Goal: Transaction & Acquisition: Purchase product/service

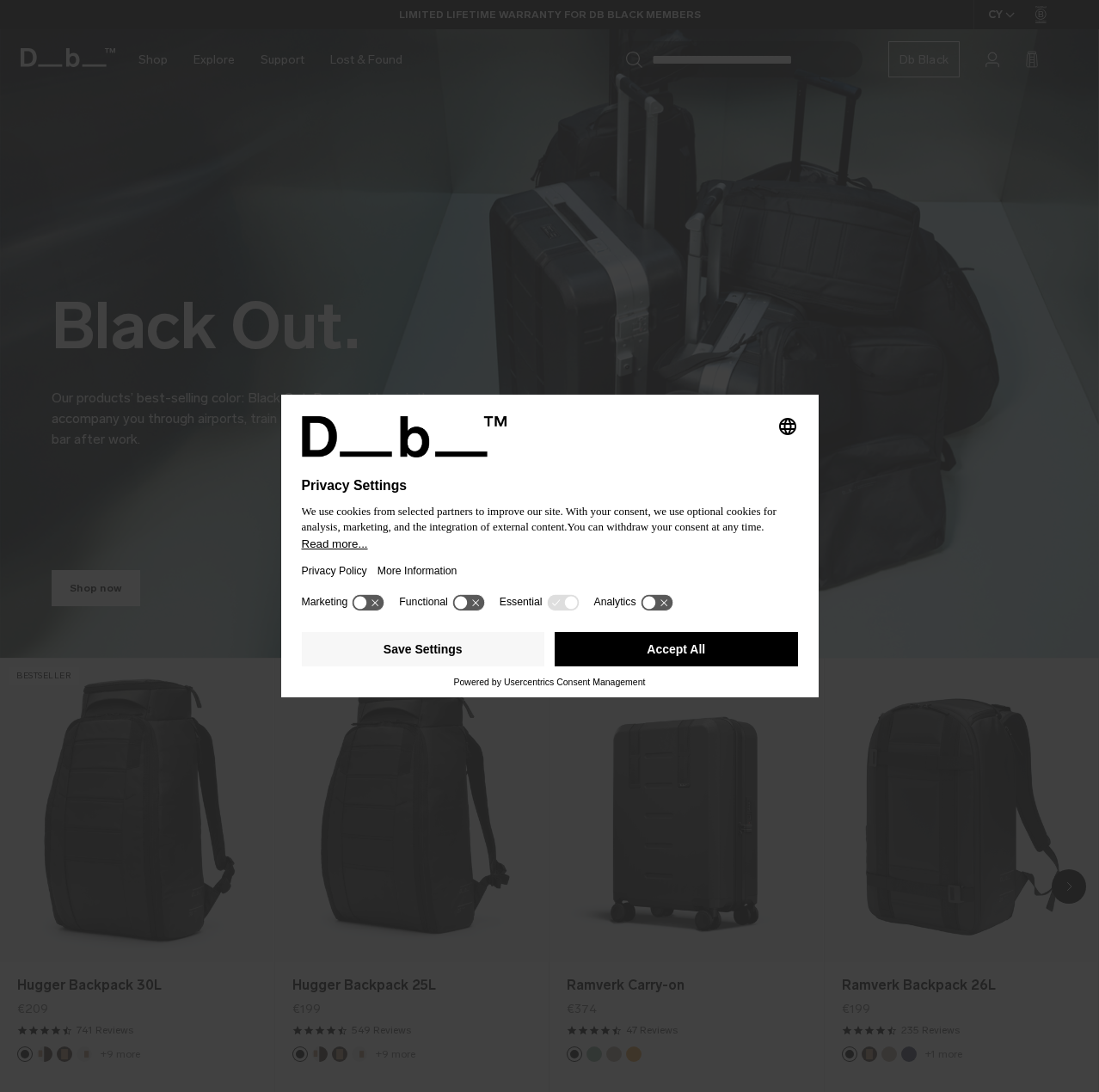
click at [704, 641] on button "Accept All" at bounding box center [676, 649] width 243 height 35
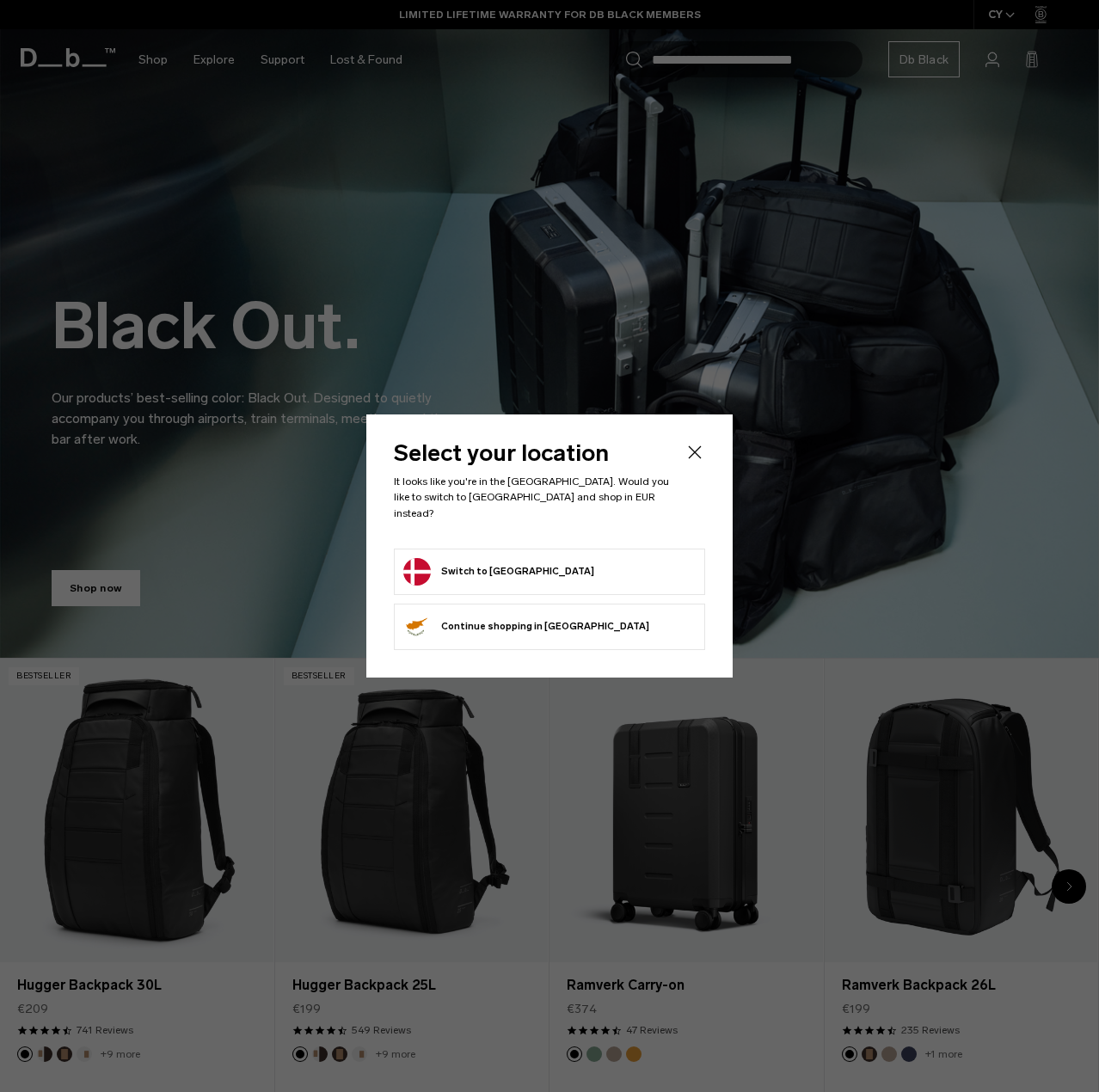
click at [508, 569] on button "Switch to Denmark" at bounding box center [499, 573] width 191 height 28
click at [501, 563] on button "Switch to Denmark" at bounding box center [499, 573] width 191 height 28
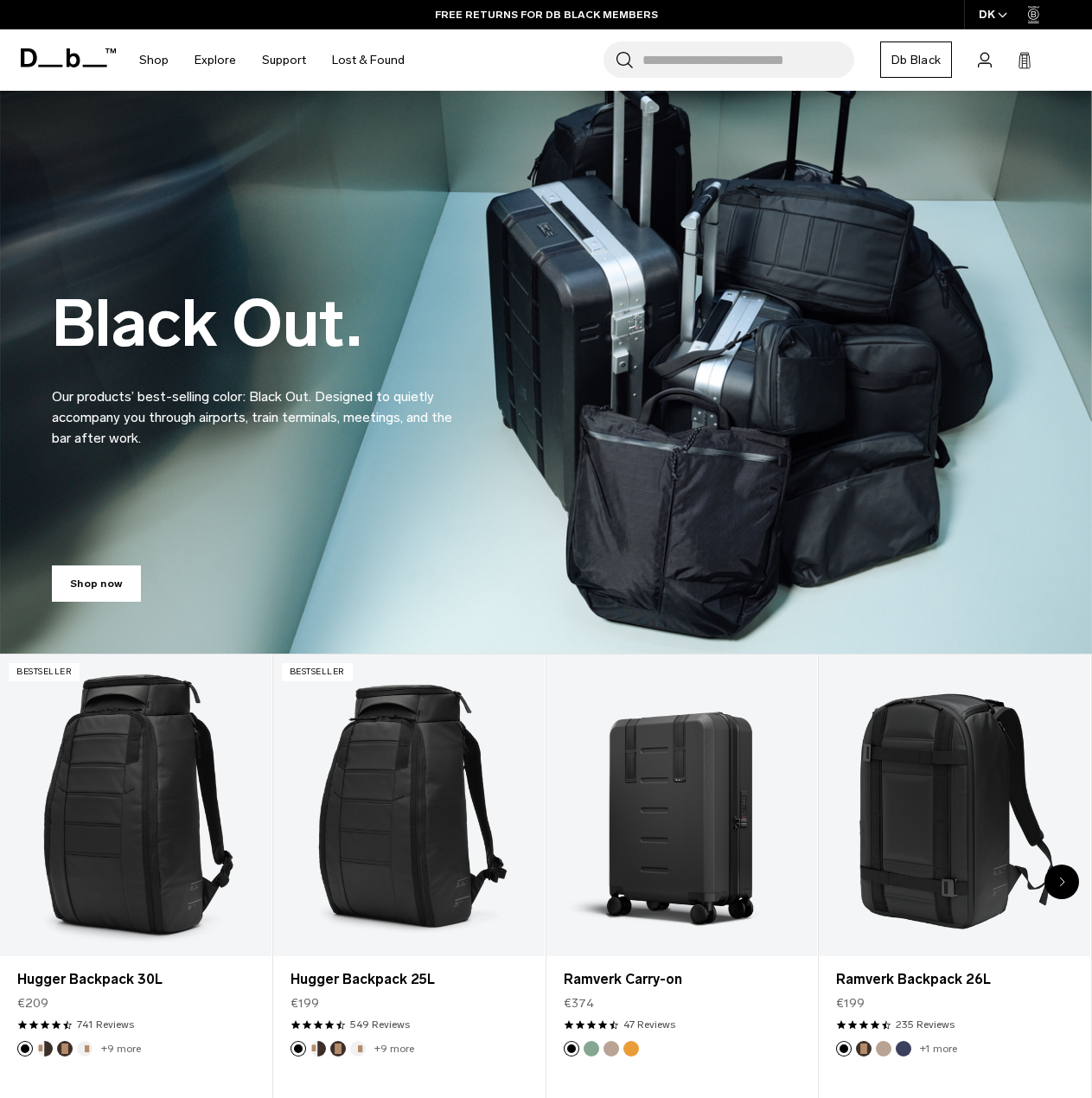
click at [998, 17] on icon "button" at bounding box center [1002, 15] width 9 height 6
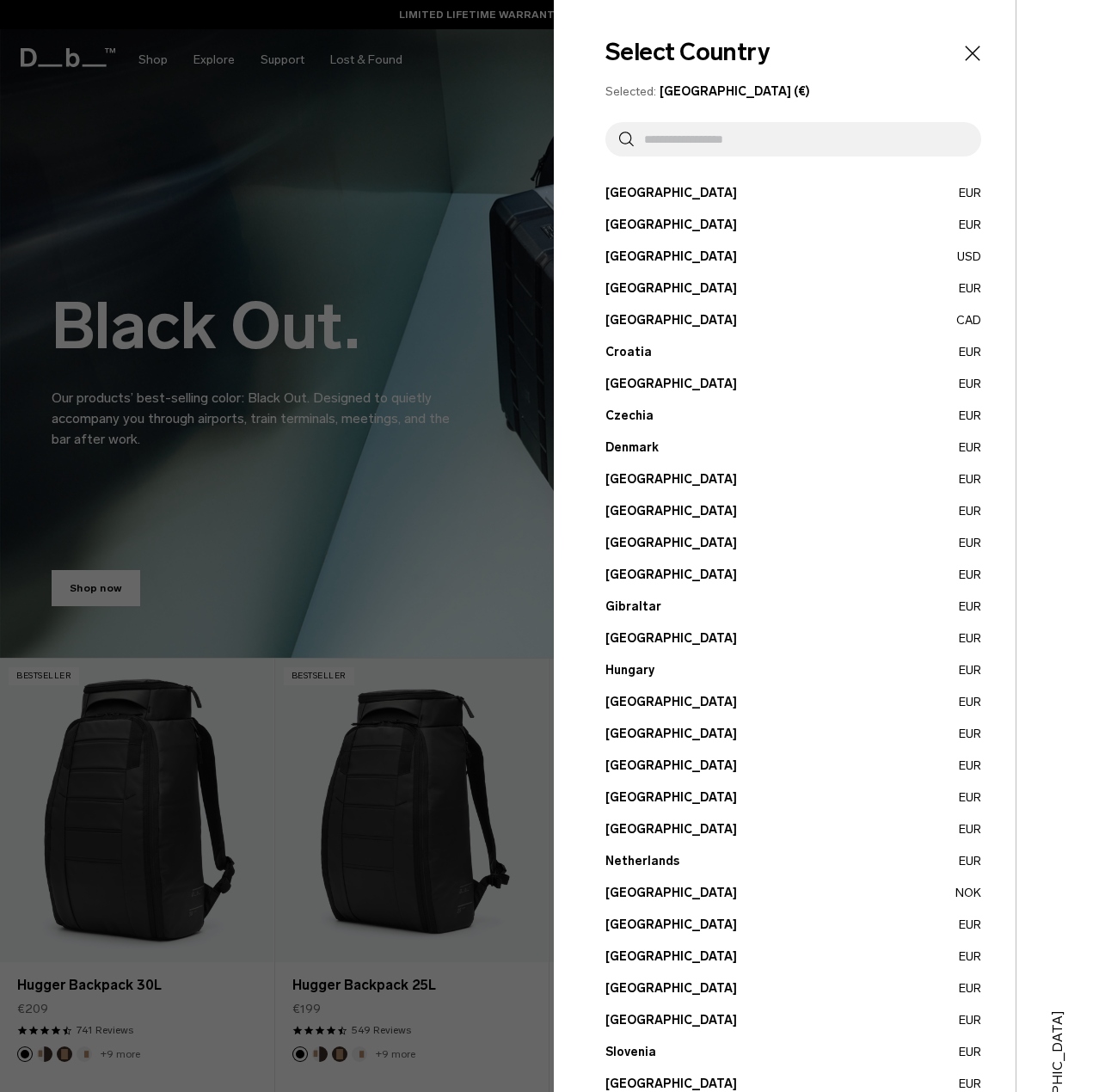
click at [954, 446] on button "Denmark EUR" at bounding box center [792, 447] width 376 height 18
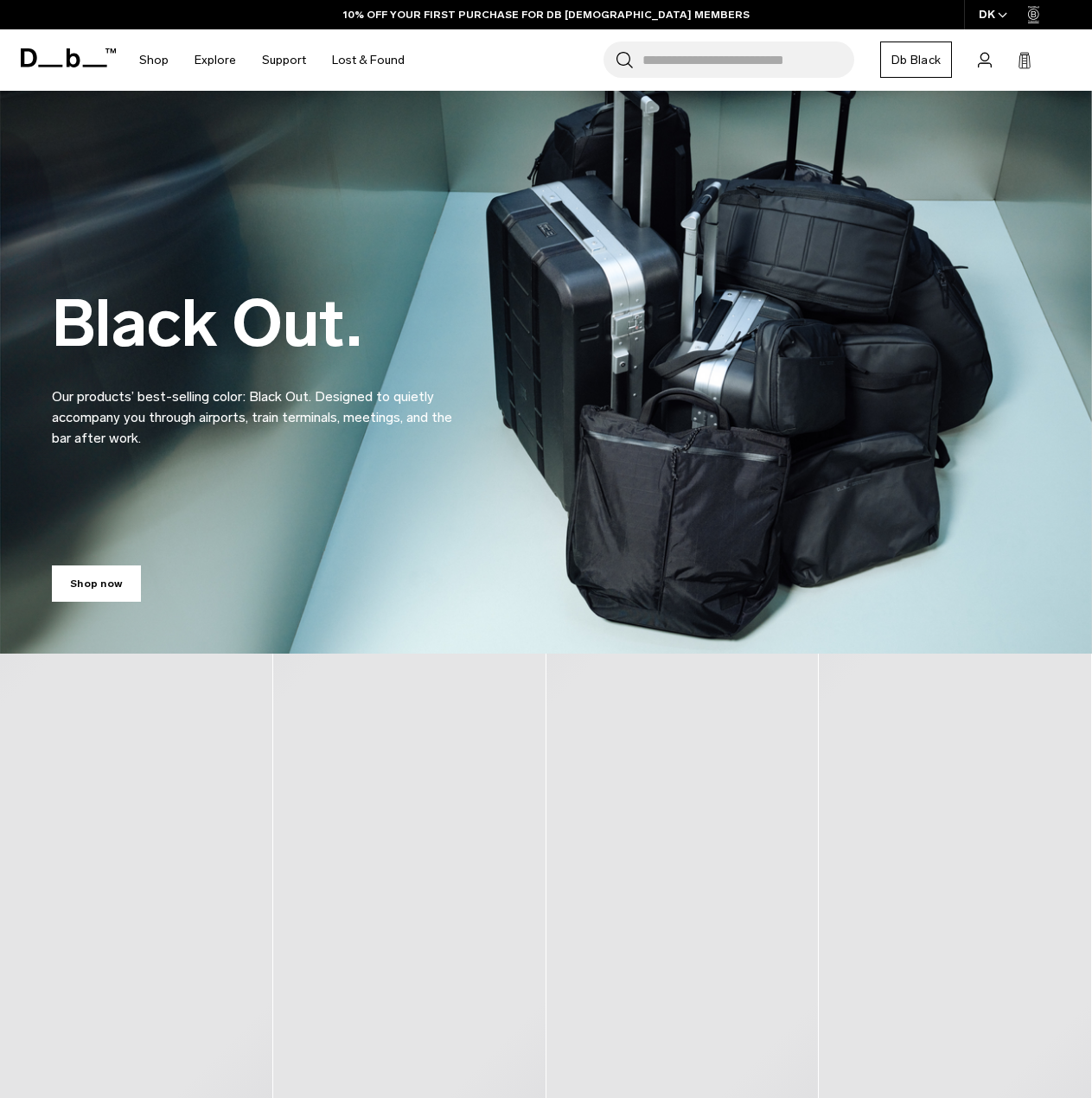
click at [1035, 17] on icon at bounding box center [1034, 14] width 12 height 17
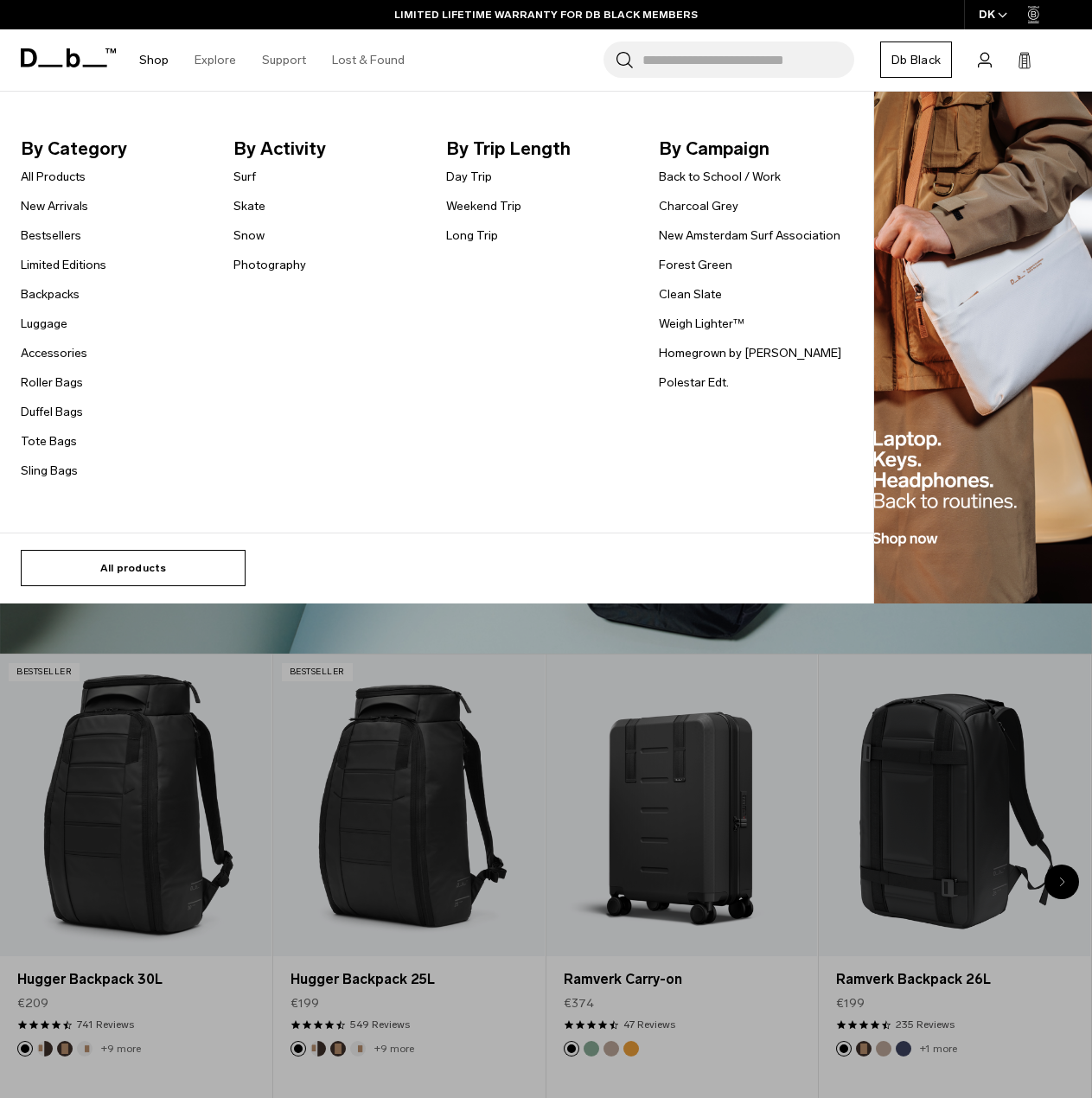
click at [89, 562] on link "All products" at bounding box center [133, 568] width 225 height 37
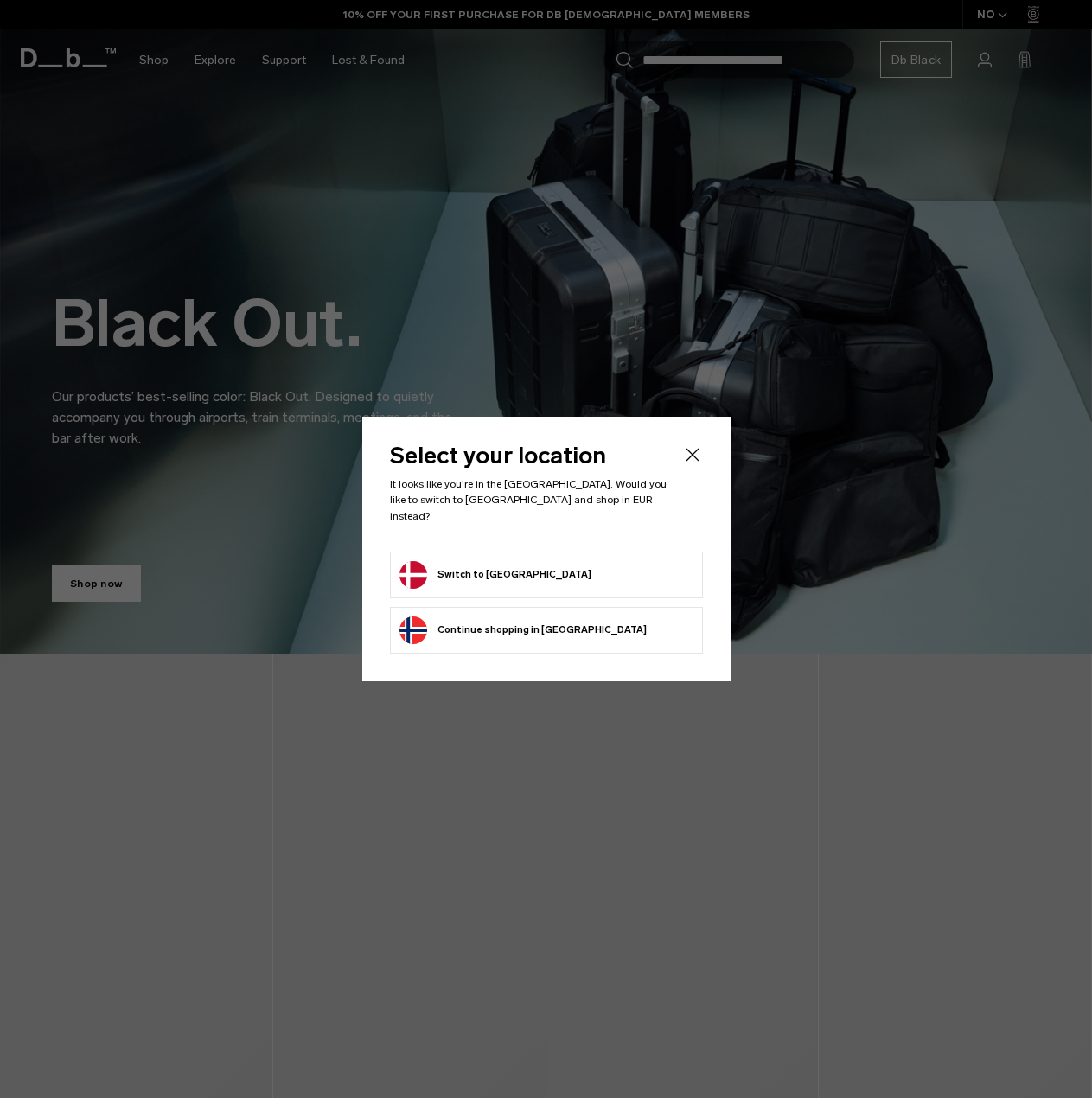
click at [689, 463] on icon "Close" at bounding box center [693, 455] width 21 height 21
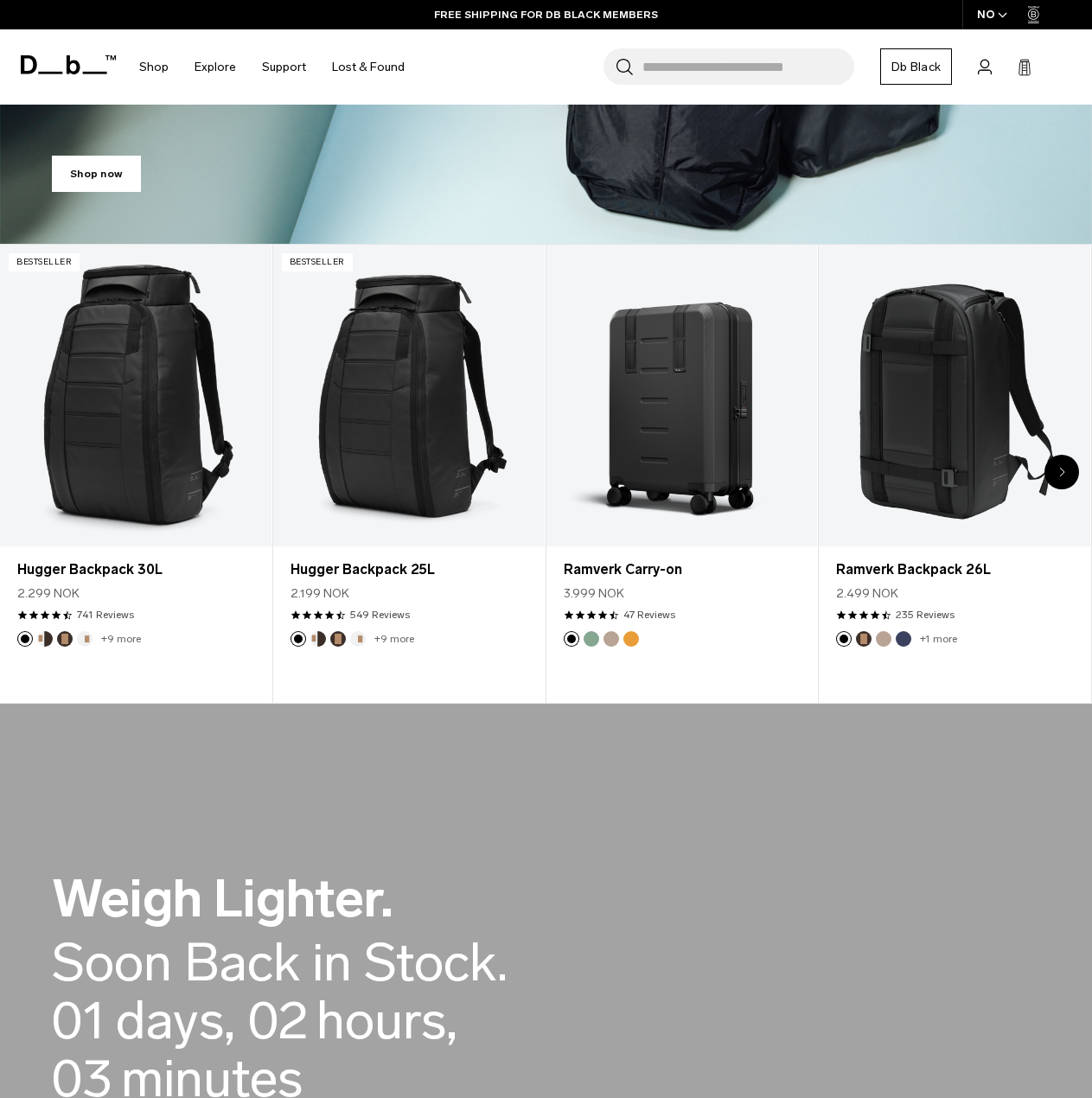
scroll to position [432, 0]
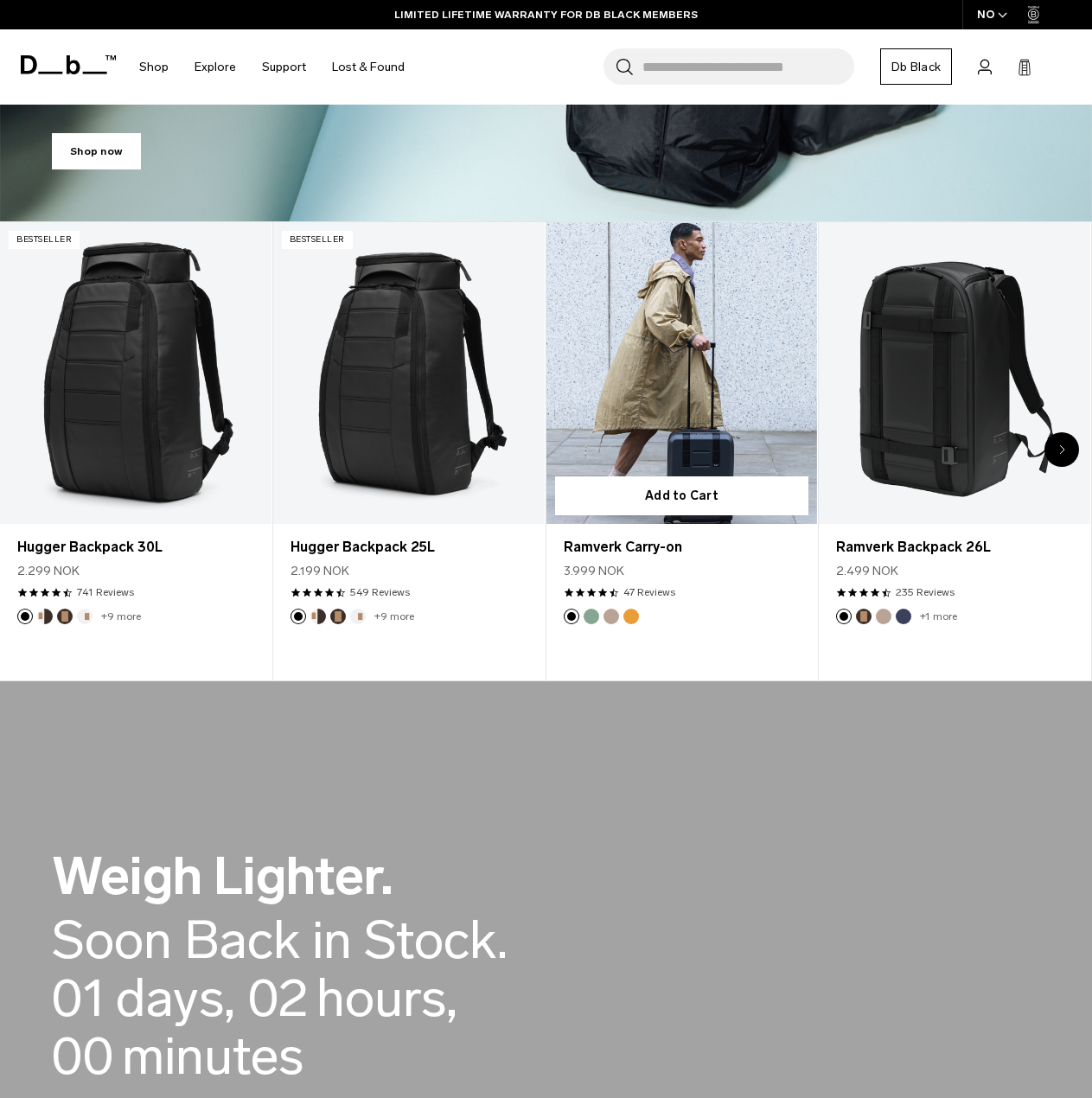
click at [643, 350] on link "Ramverk Carry-on" at bounding box center [682, 373] width 272 height 302
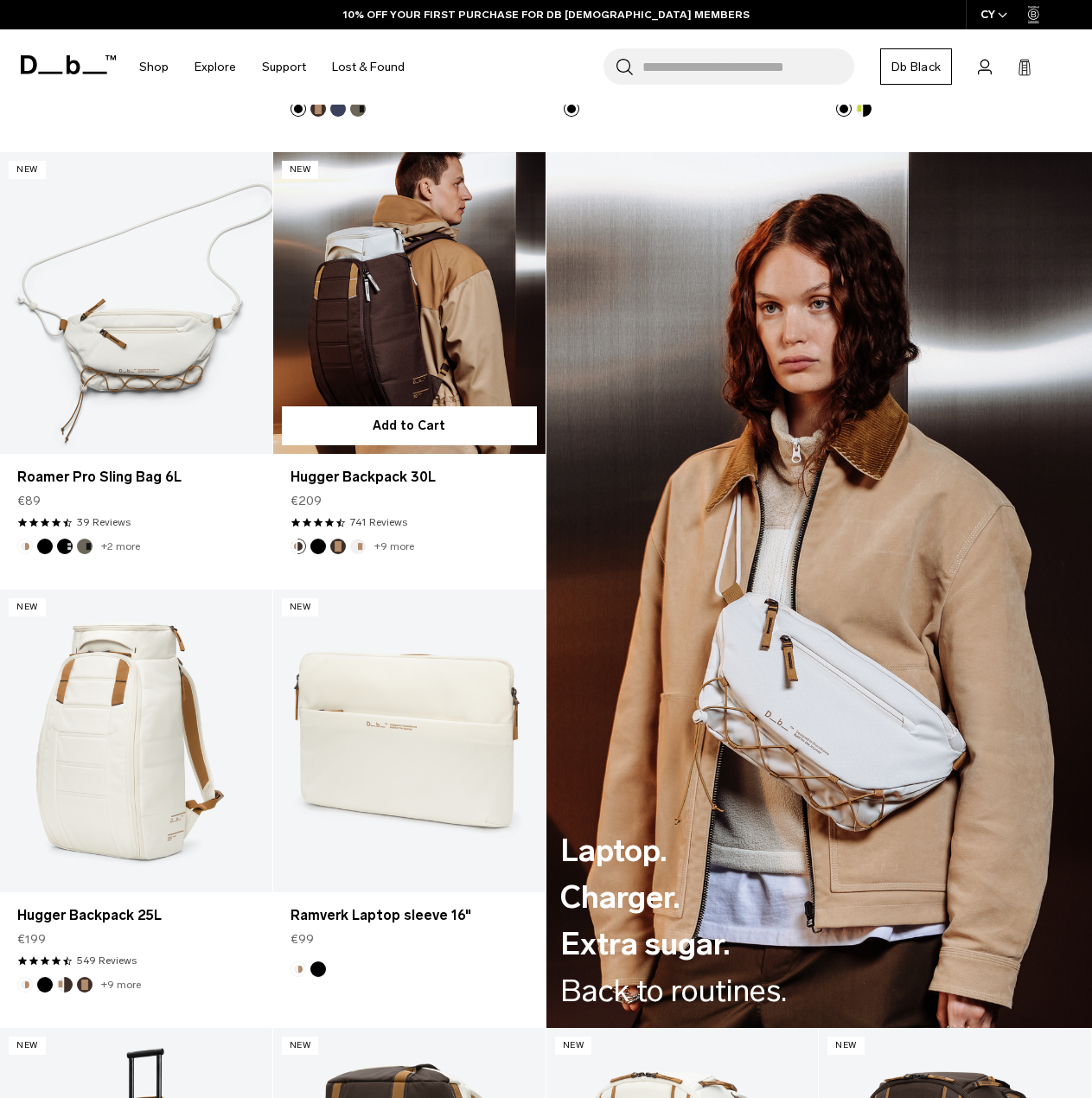
scroll to position [1557, 0]
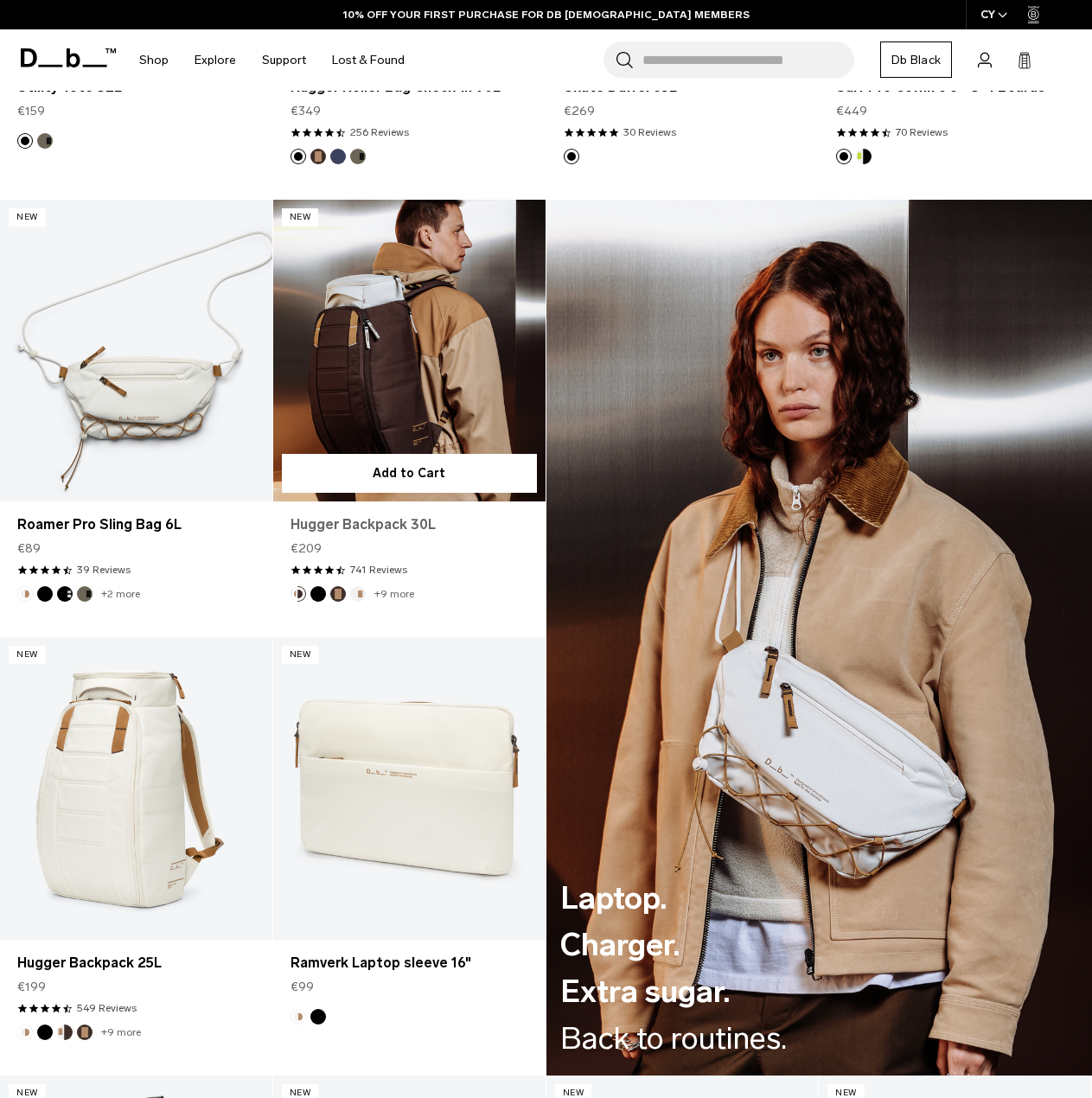
drag, startPoint x: 383, startPoint y: 453, endPoint x: 339, endPoint y: 507, distance: 69.7
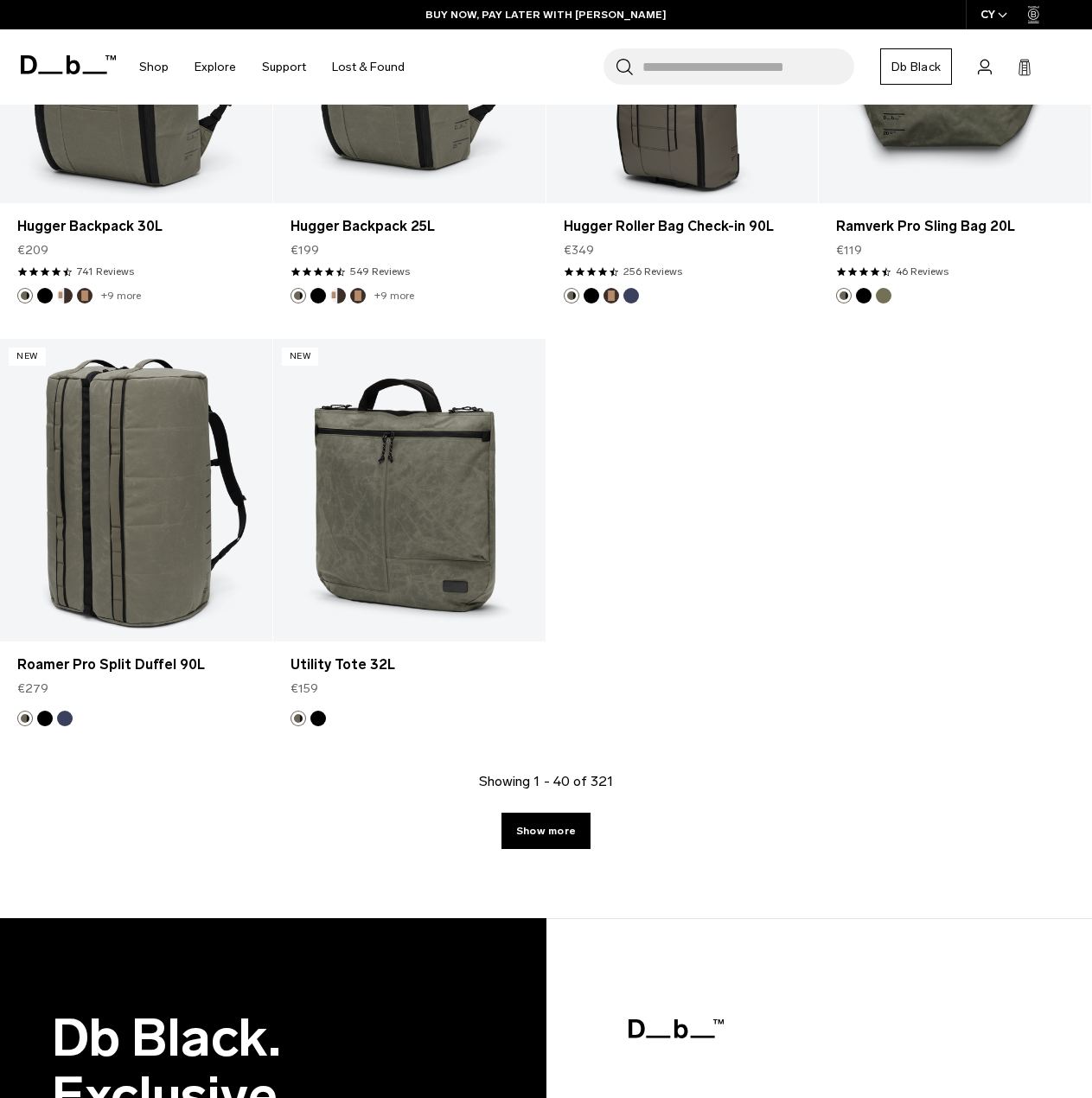
scroll to position [5189, 0]
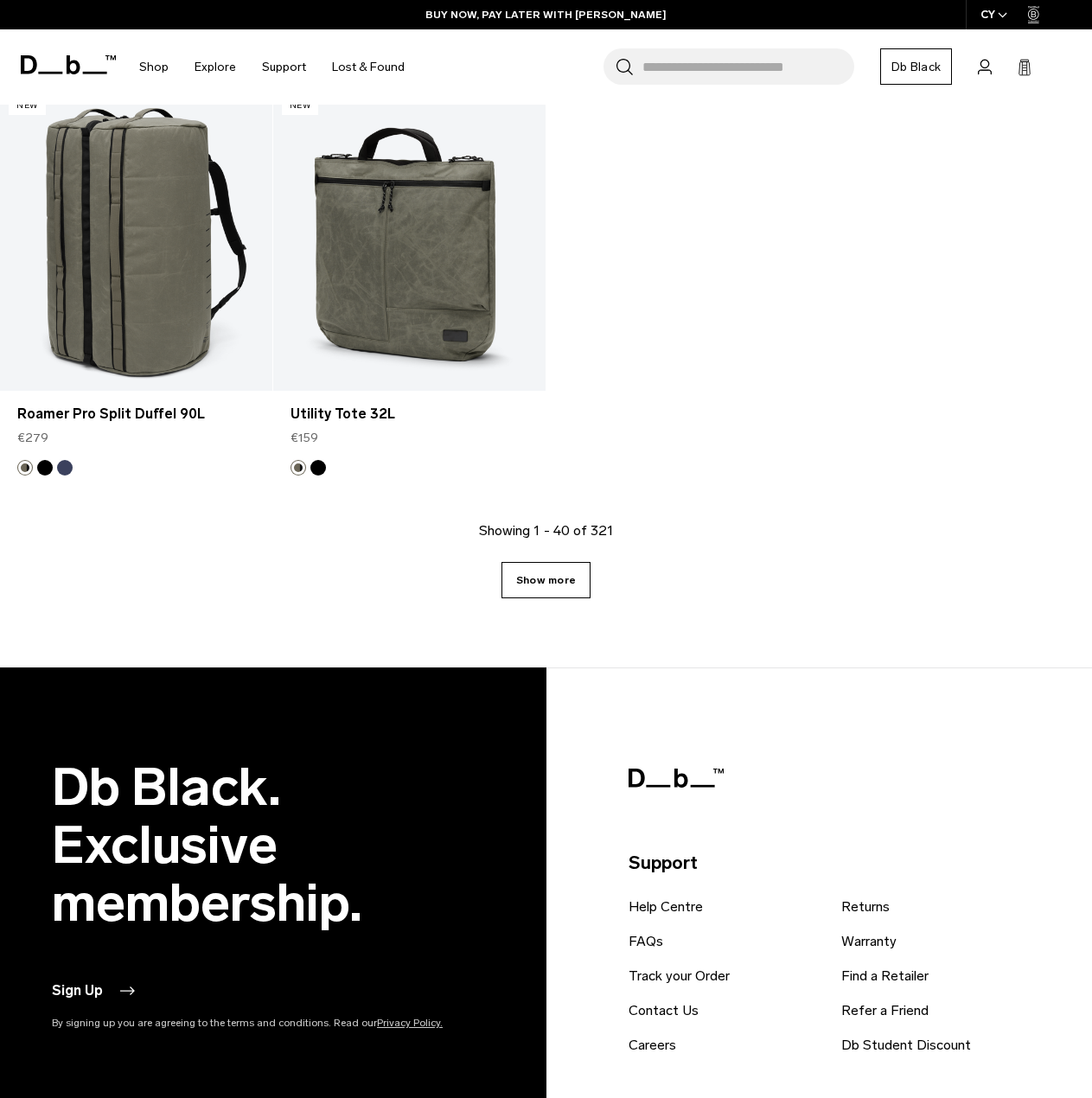
click at [555, 563] on link "Show more" at bounding box center [546, 580] width 89 height 37
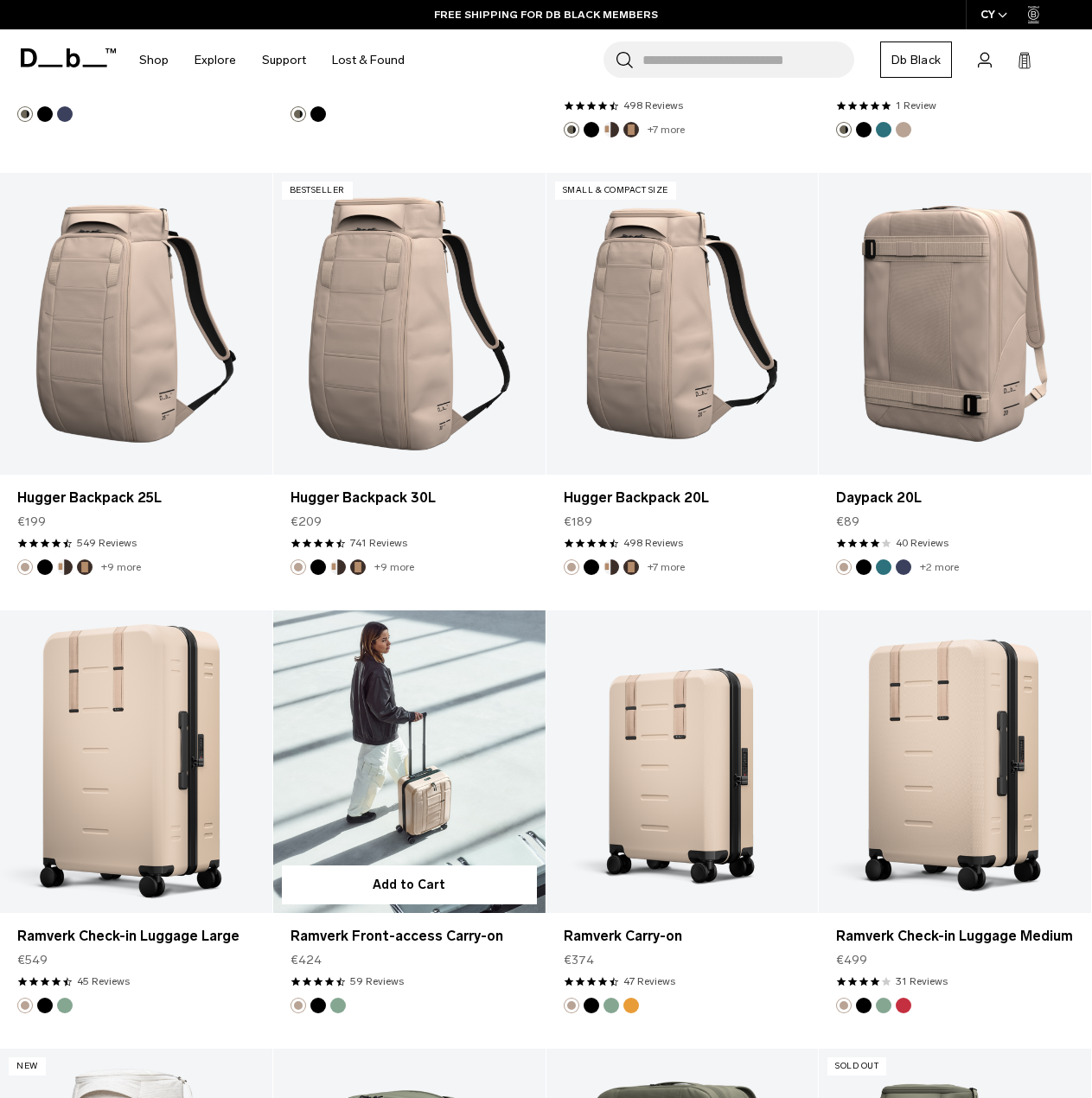
scroll to position [5535, 0]
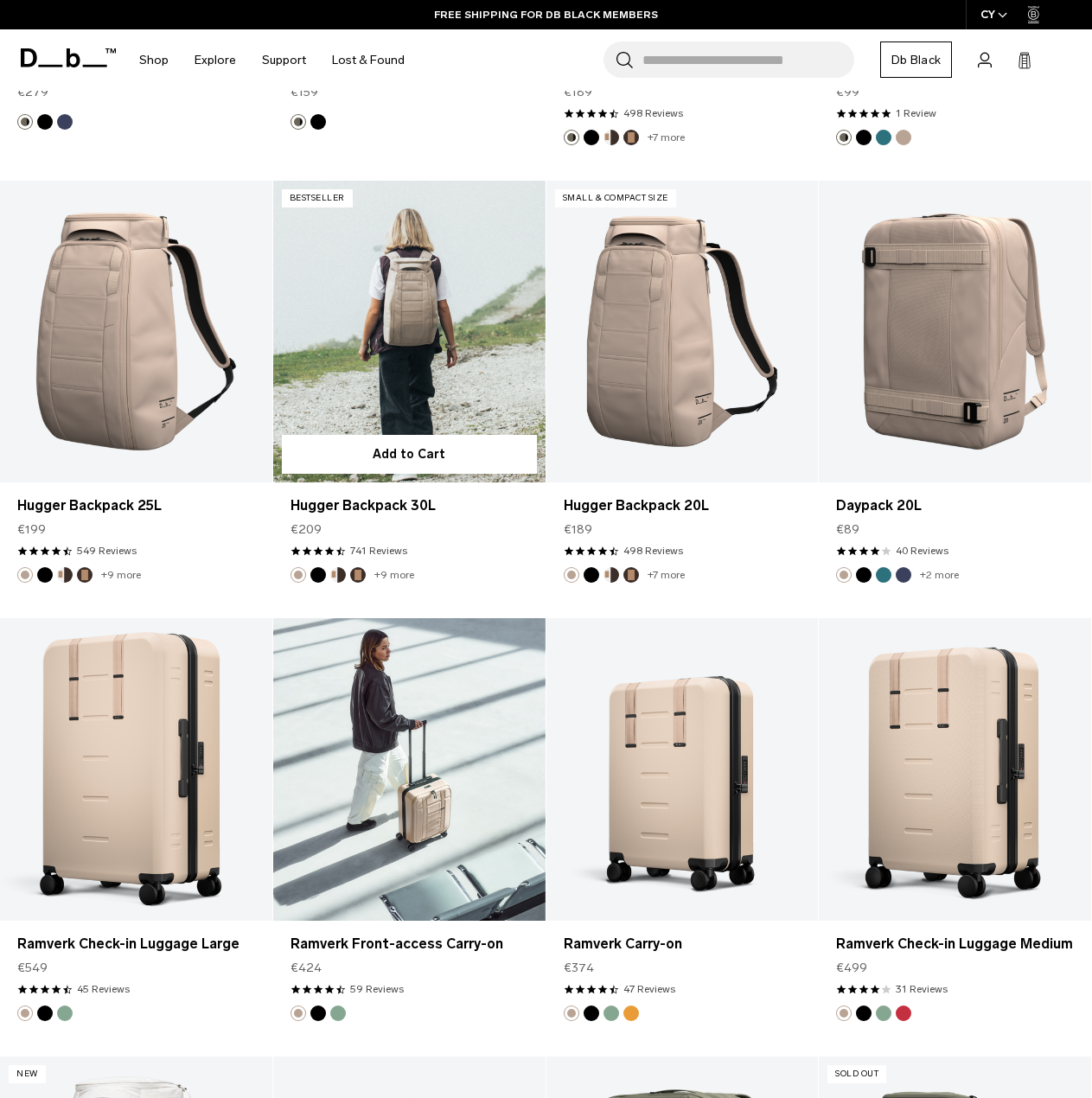
drag, startPoint x: 398, startPoint y: 641, endPoint x: 413, endPoint y: 284, distance: 357.3
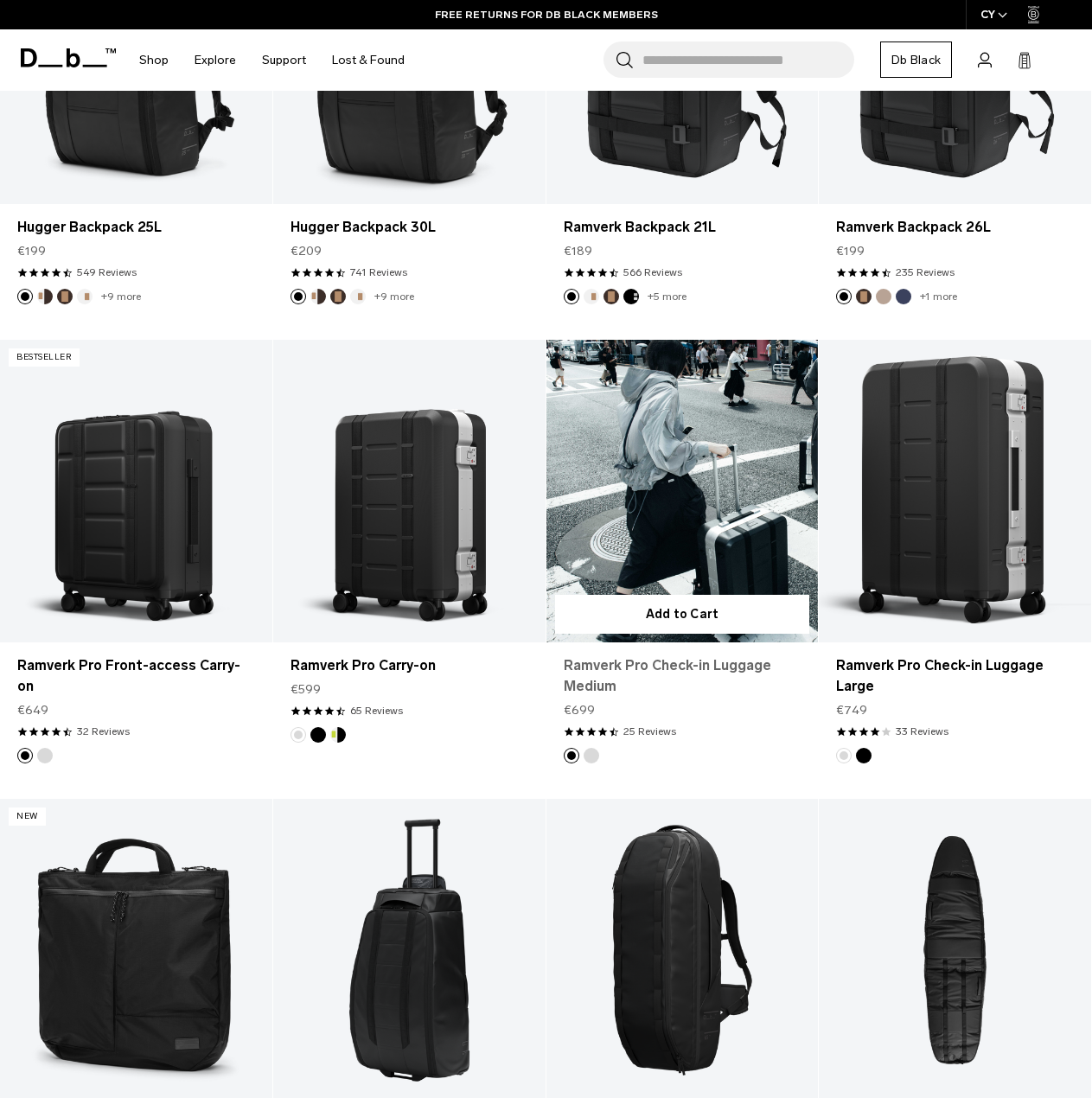
scroll to position [0, 0]
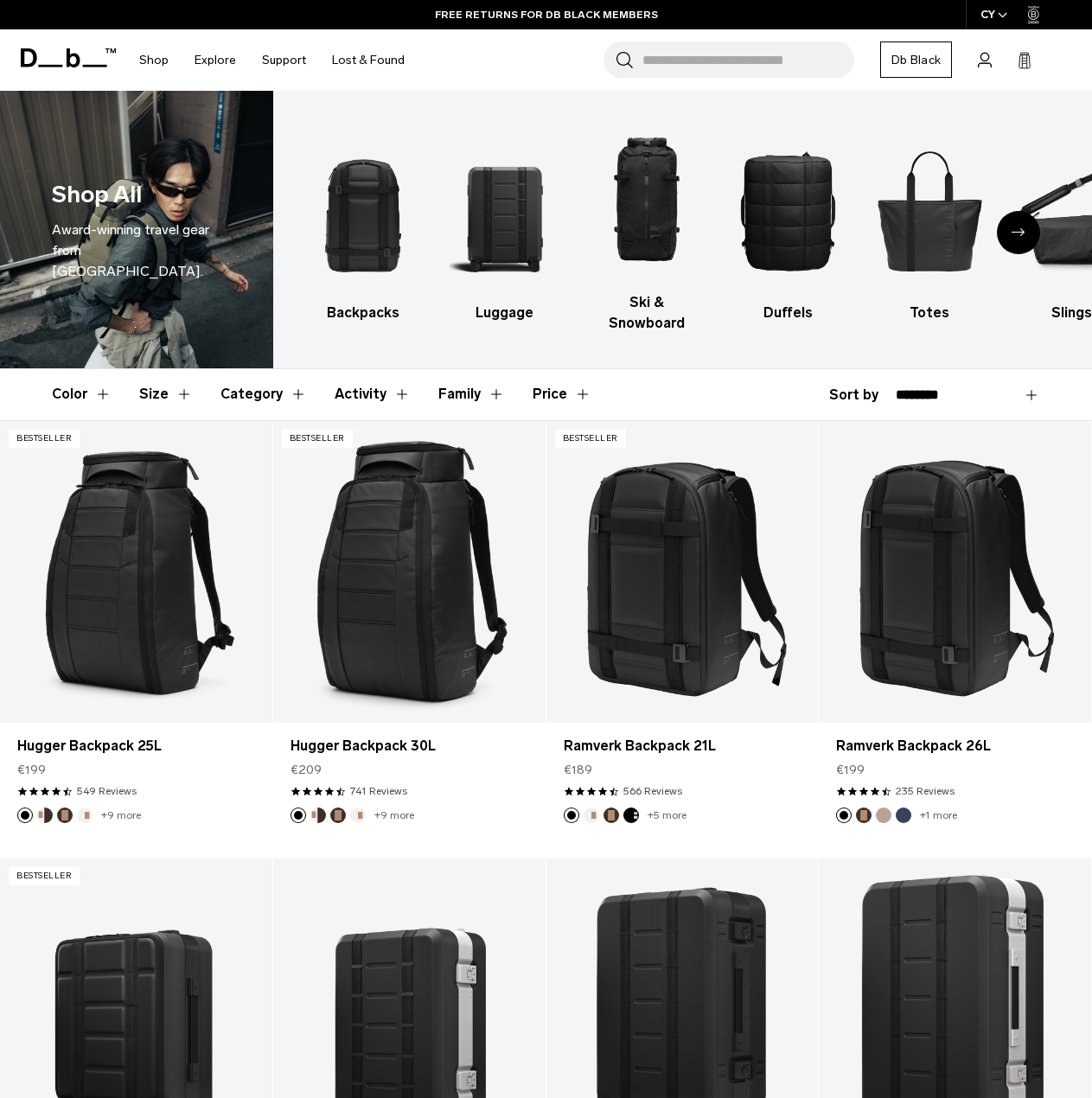
click at [944, 387] on select "**********" at bounding box center [968, 395] width 144 height 16
select select "**********"
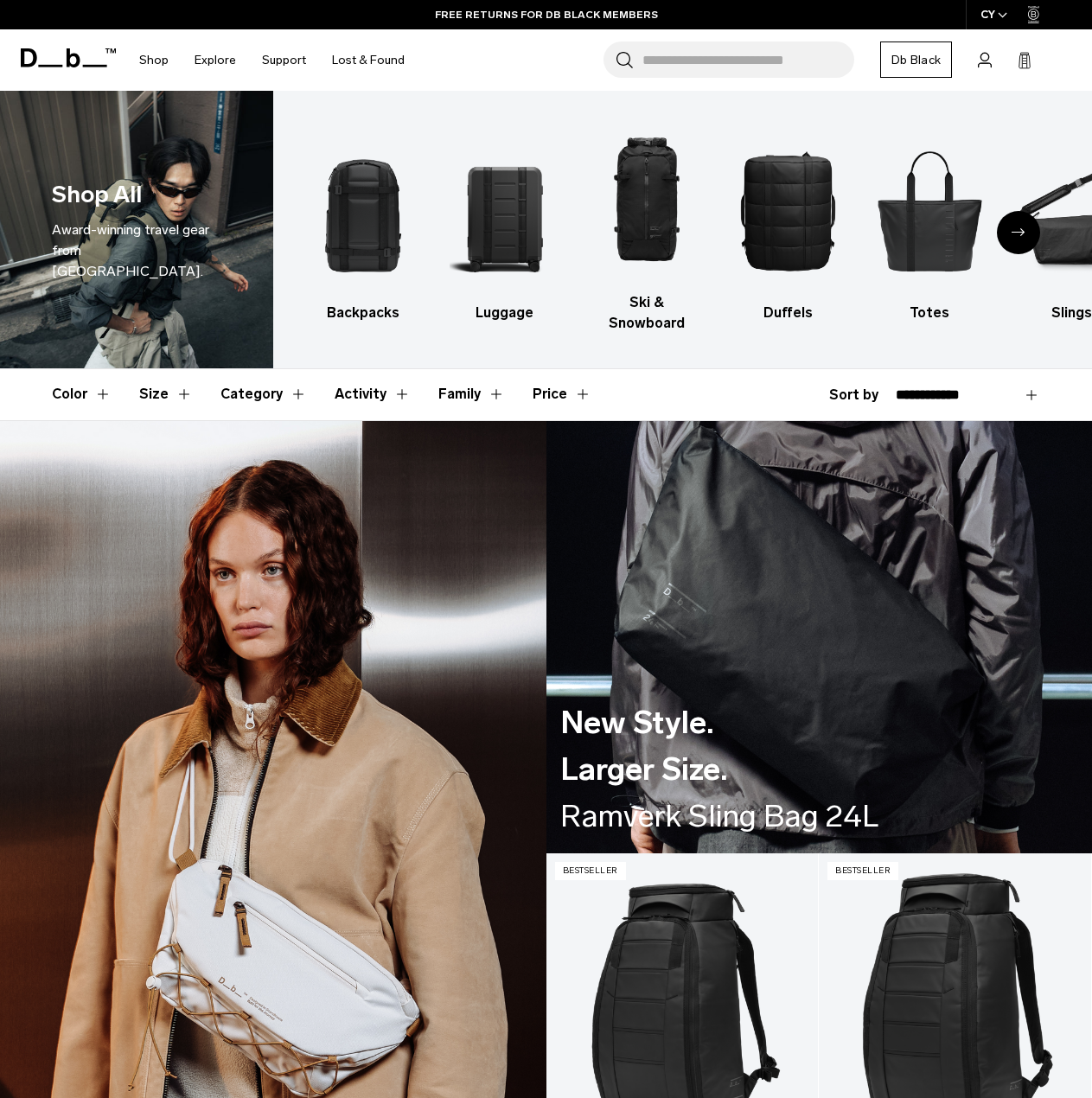
click at [896, 387] on select "**********" at bounding box center [968, 395] width 144 height 16
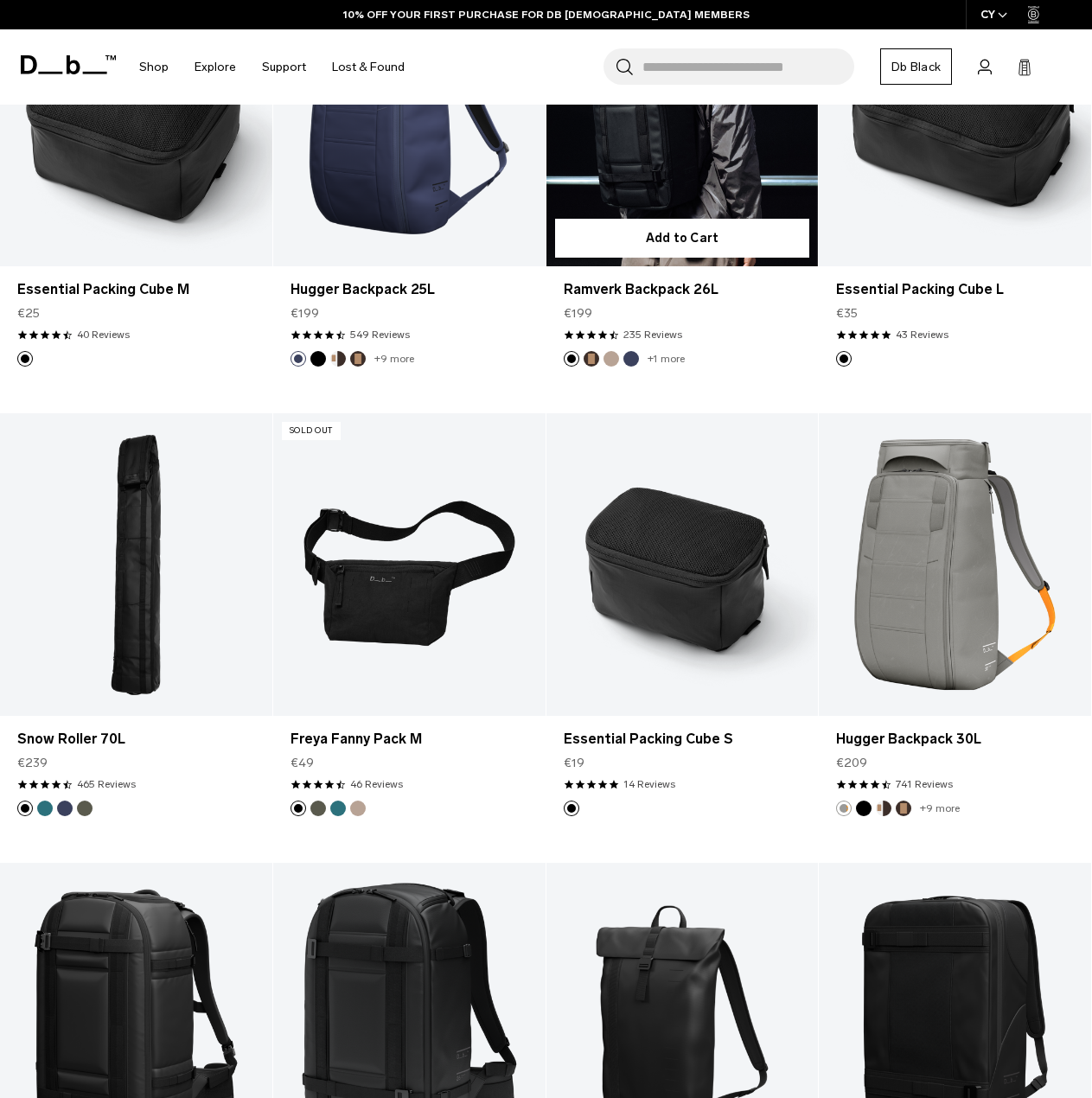
scroll to position [1816, 0]
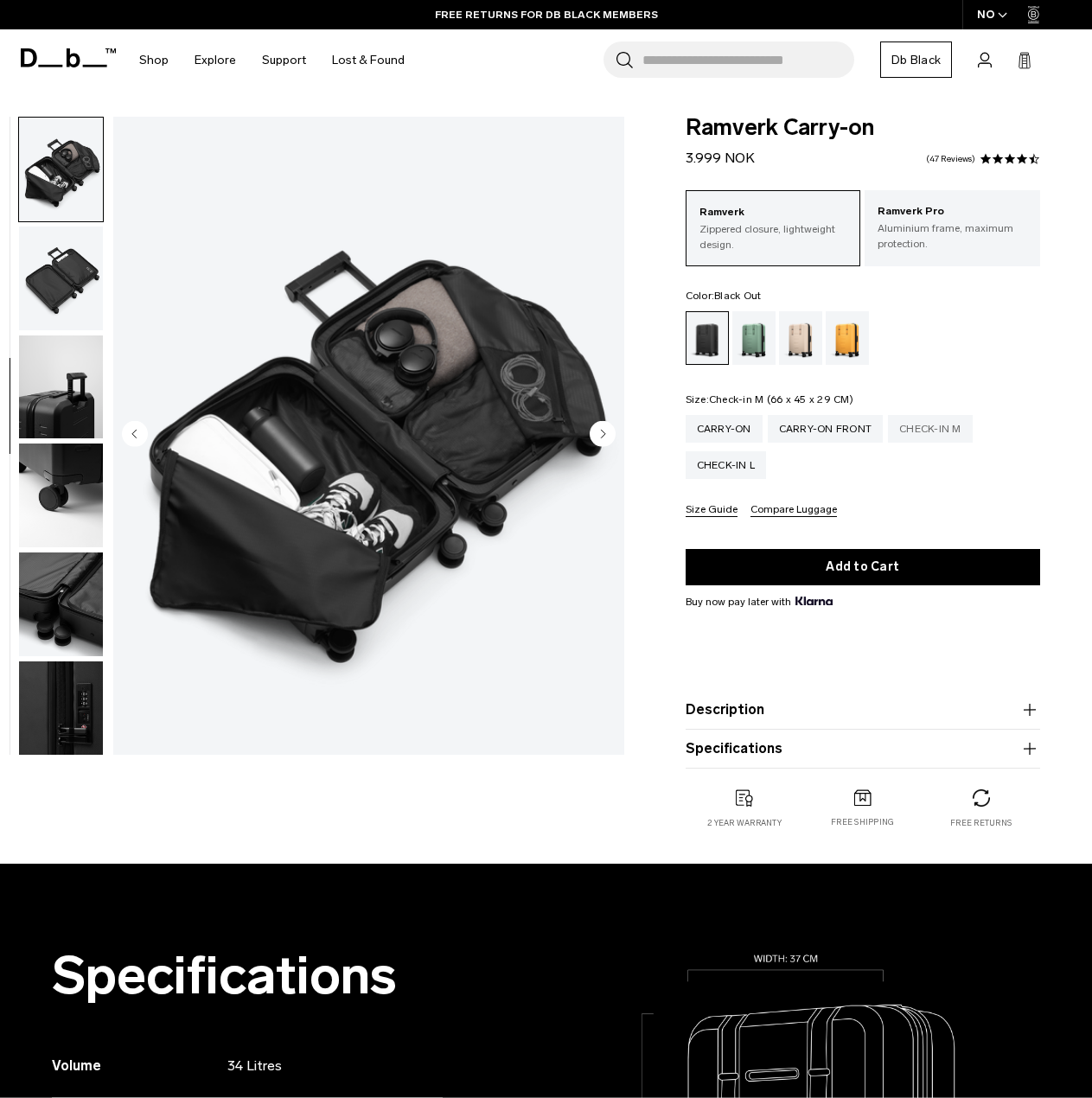
click at [934, 429] on div "Check-in M" at bounding box center [930, 429] width 84 height 28
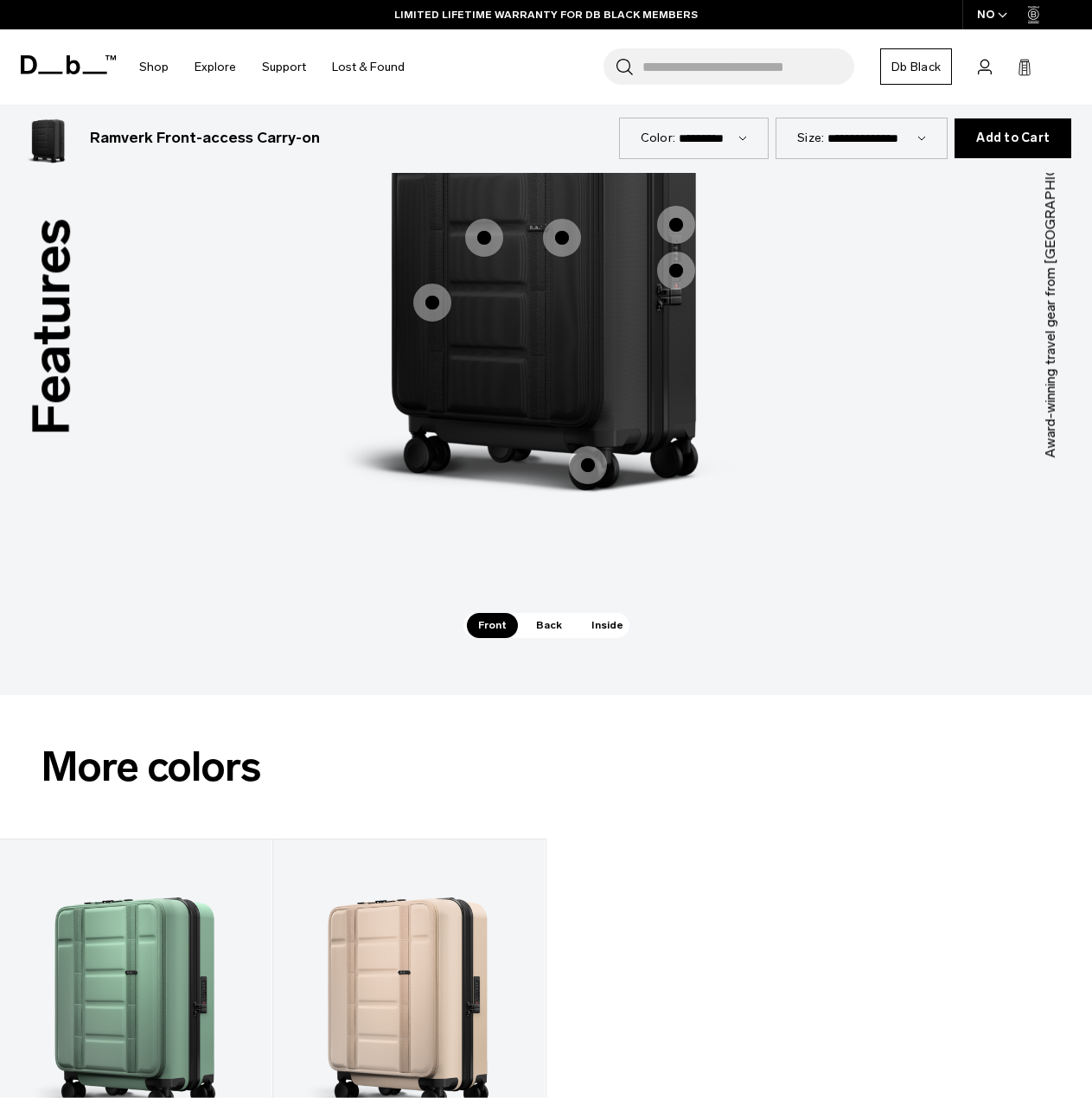
scroll to position [1730, 0]
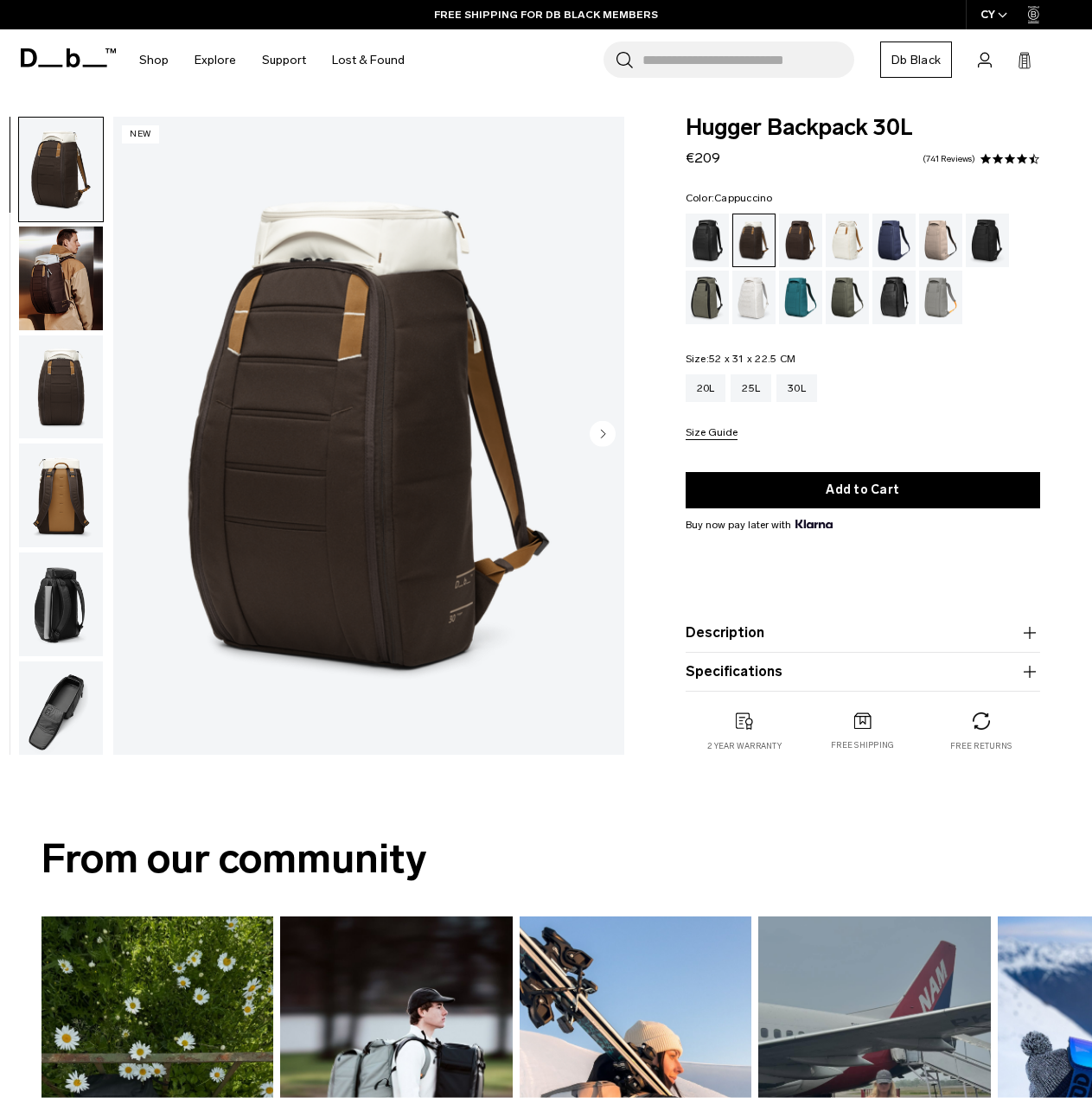
click at [70, 277] on img "button" at bounding box center [60, 278] width 83 height 104
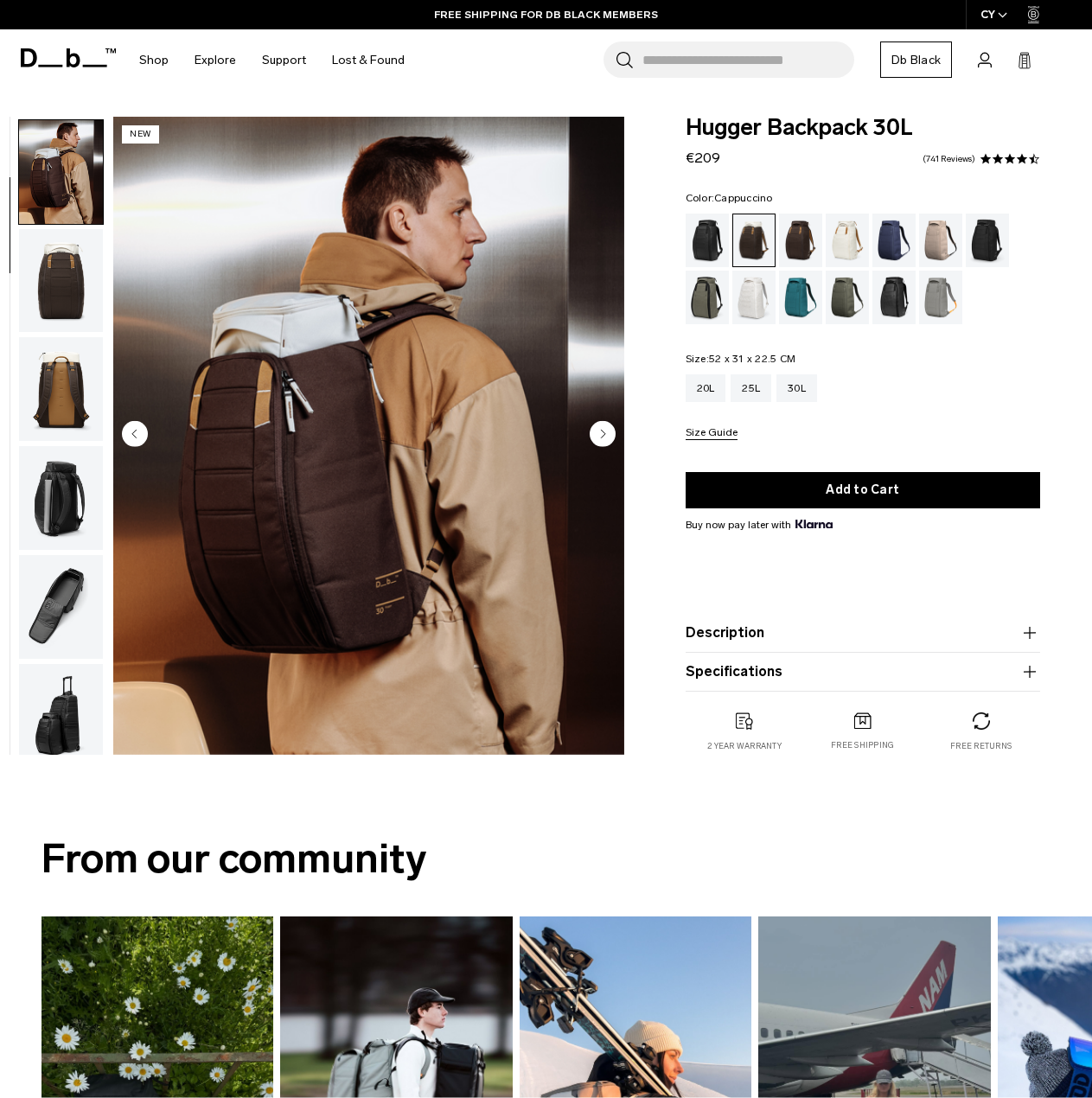
scroll to position [109, 0]
click at [67, 301] on img "button" at bounding box center [60, 278] width 83 height 104
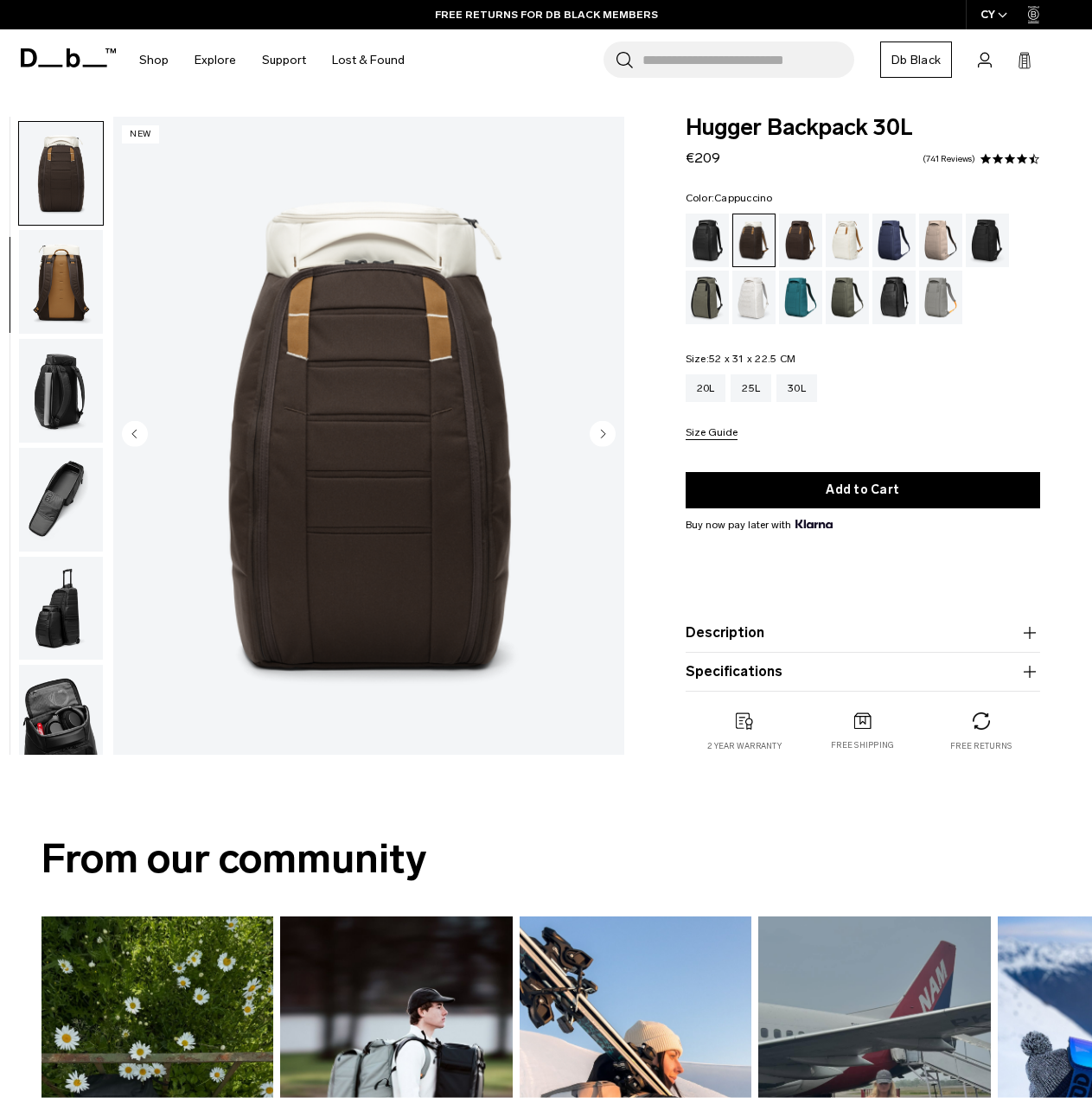
scroll to position [218, 0]
click at [81, 303] on img "button" at bounding box center [60, 278] width 83 height 104
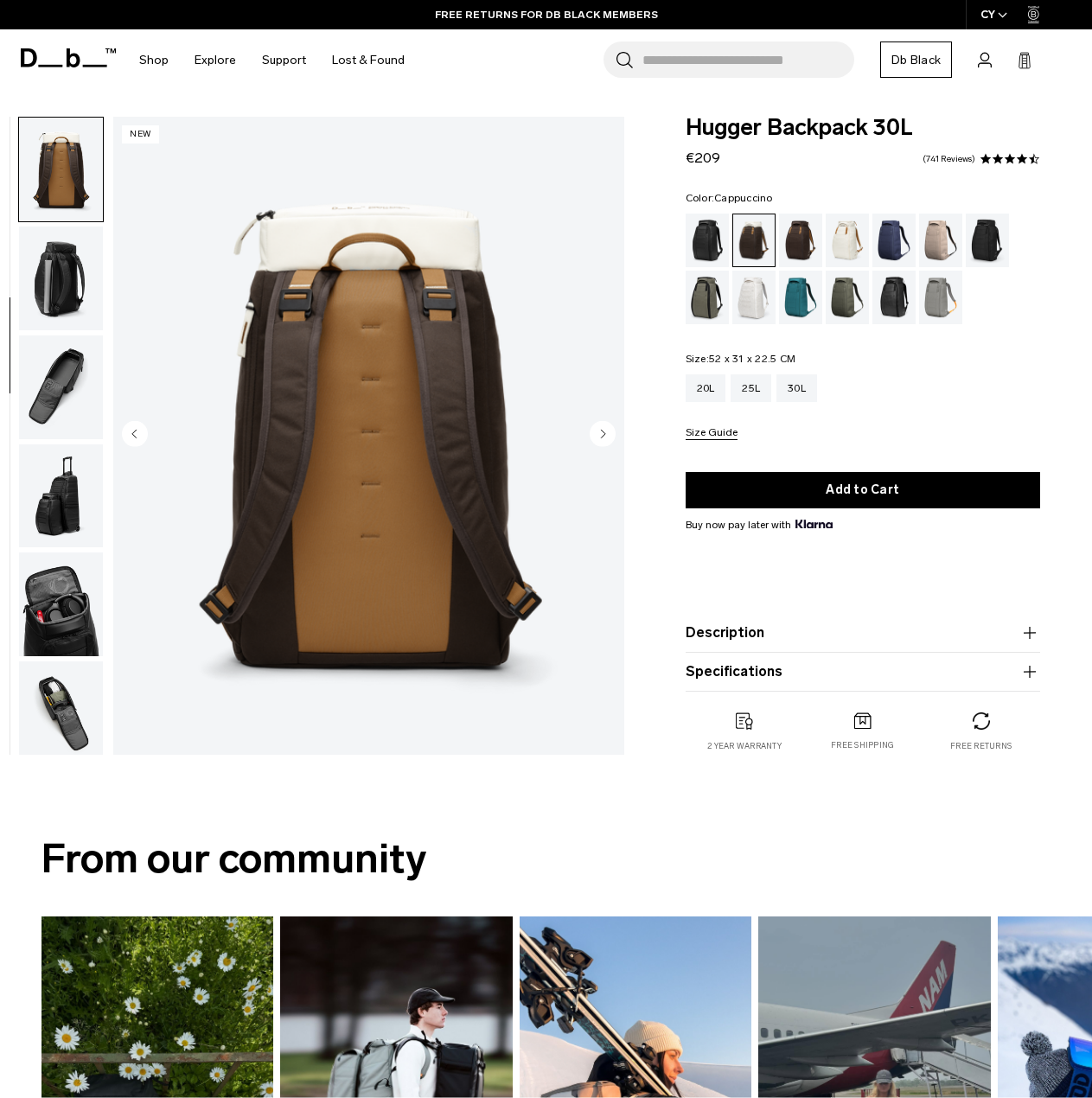
click at [42, 340] on img "button" at bounding box center [60, 387] width 83 height 104
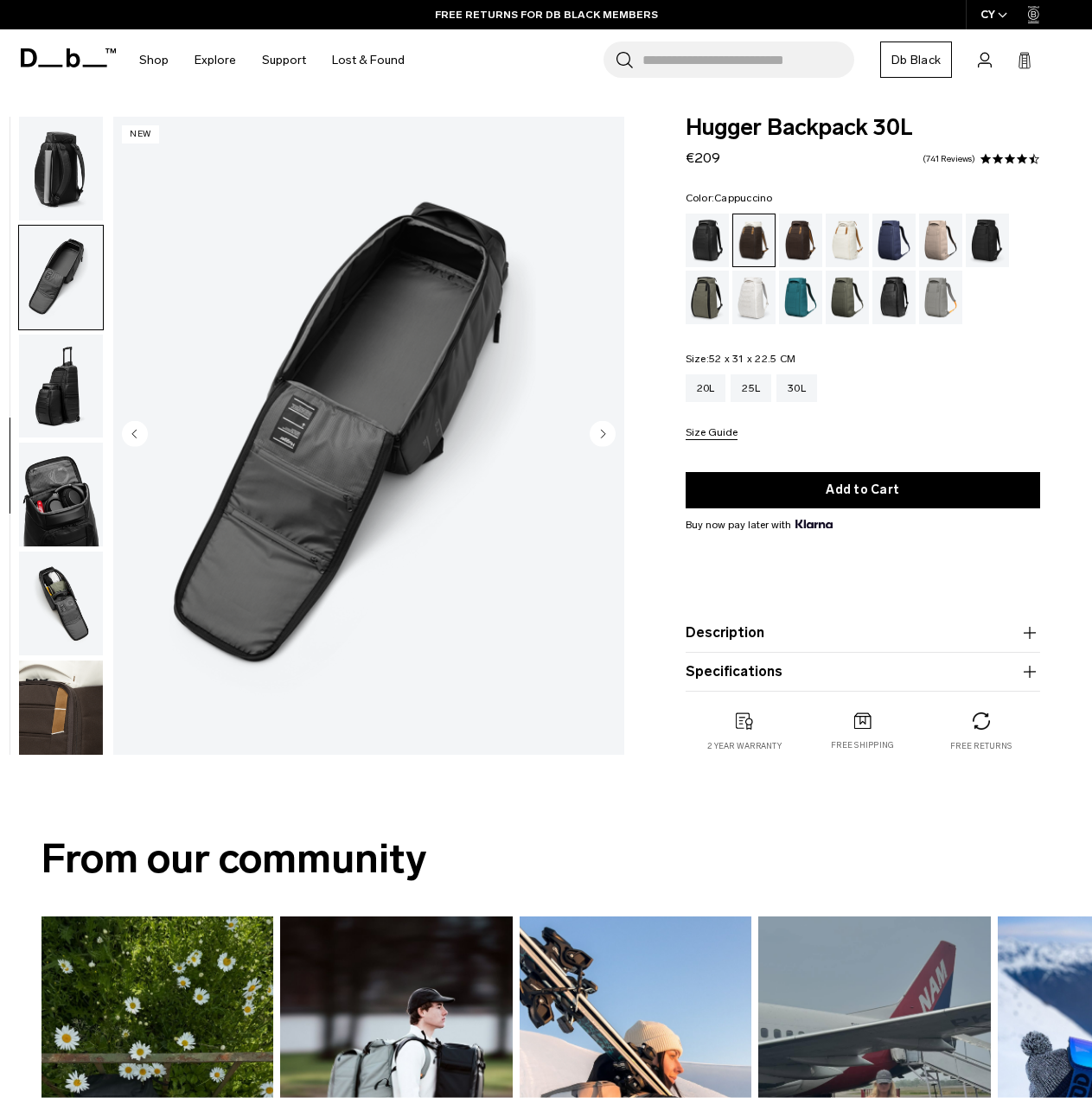
scroll to position [446, 0]
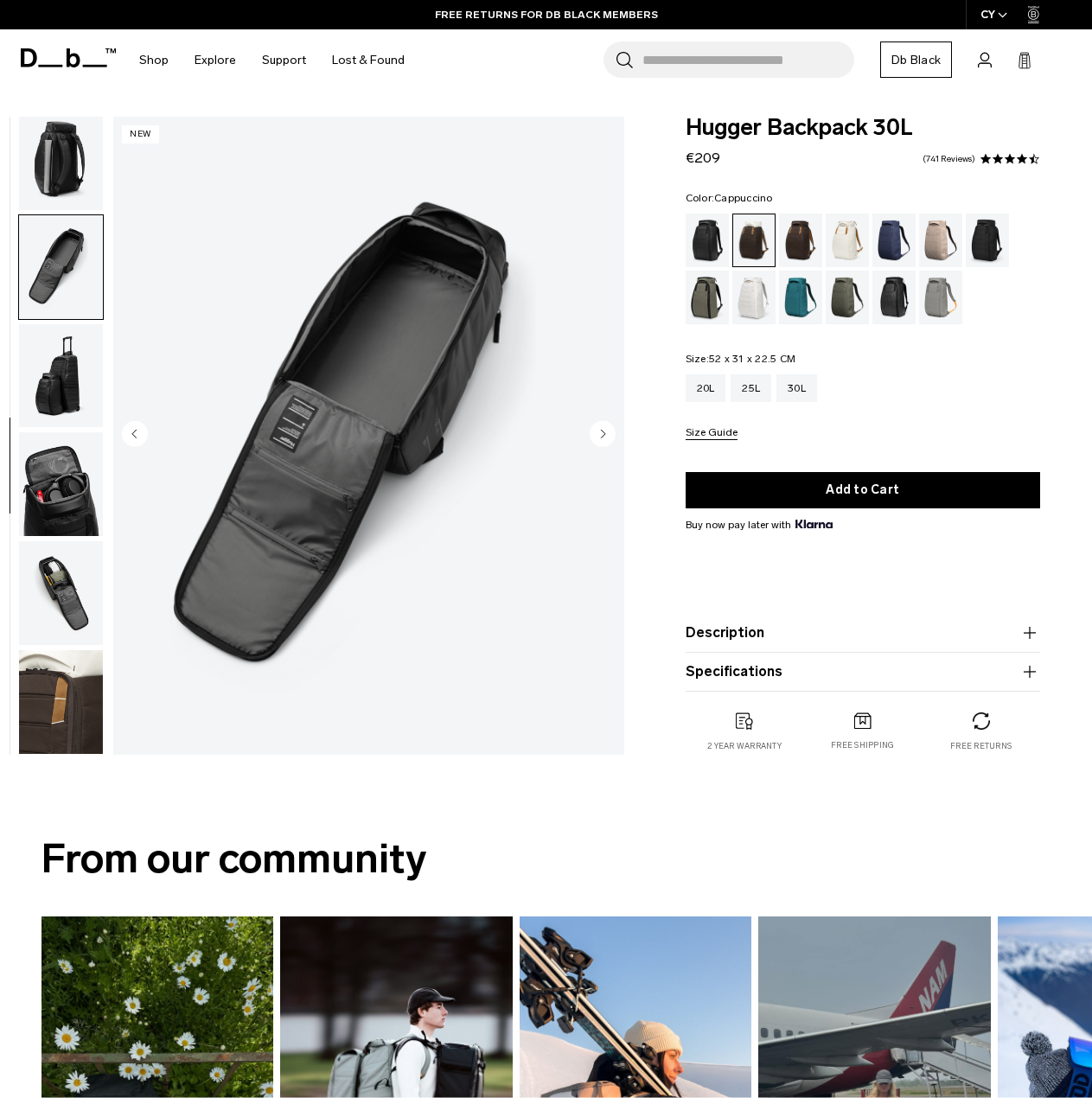
click at [52, 390] on img "button" at bounding box center [60, 376] width 83 height 104
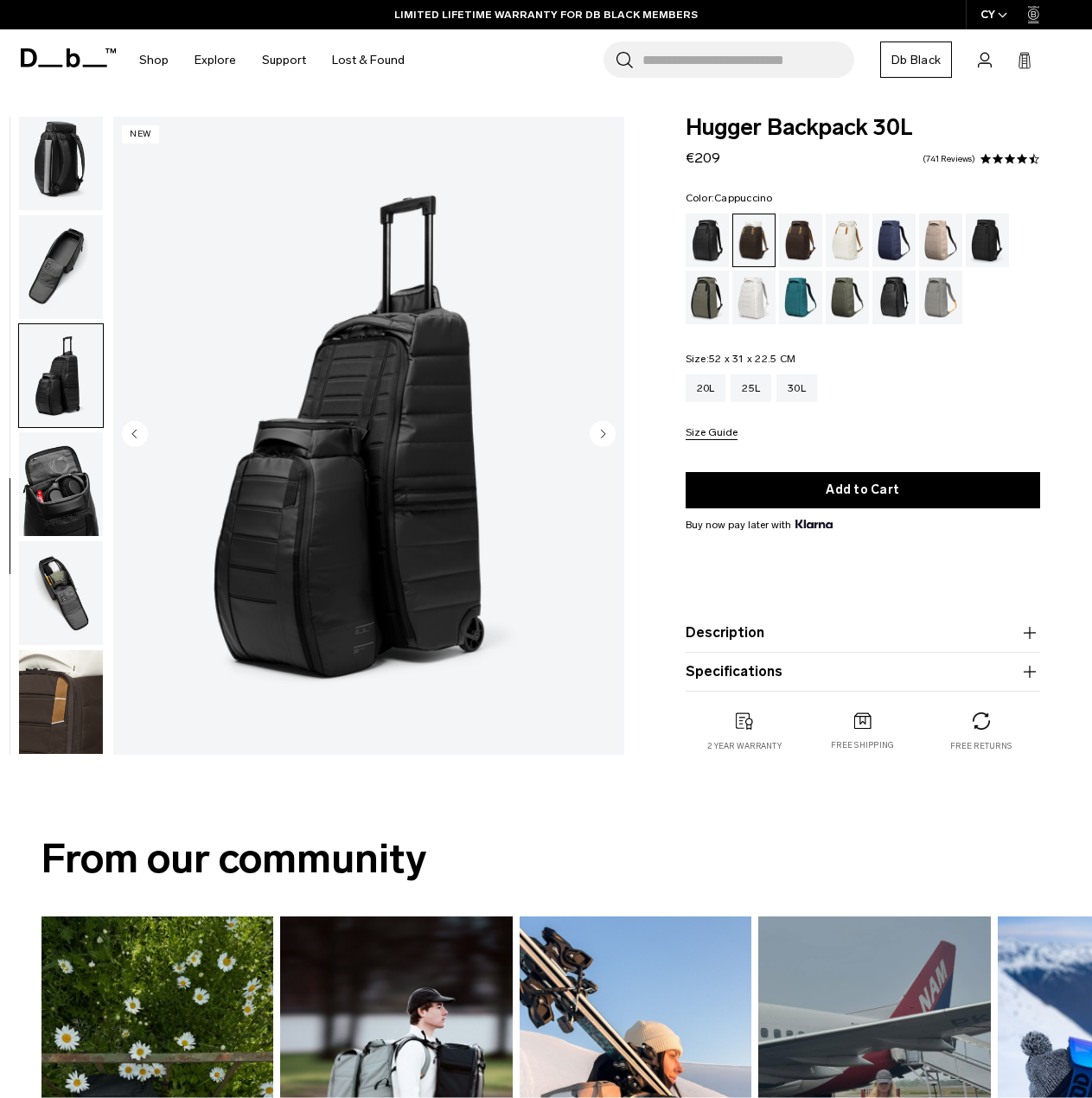
click at [49, 484] on img "button" at bounding box center [60, 484] width 83 height 104
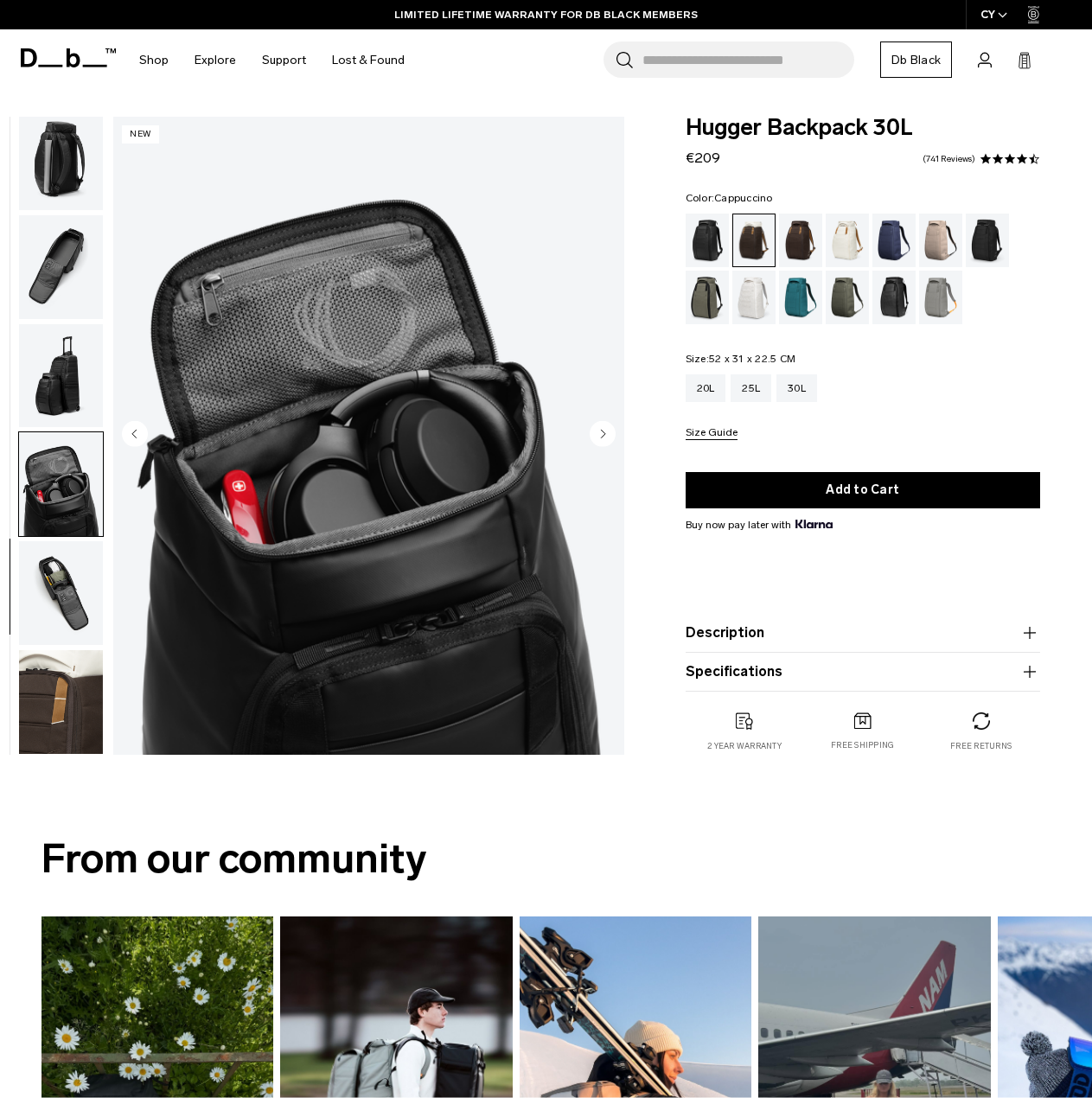
click at [64, 379] on img "button" at bounding box center [60, 376] width 83 height 104
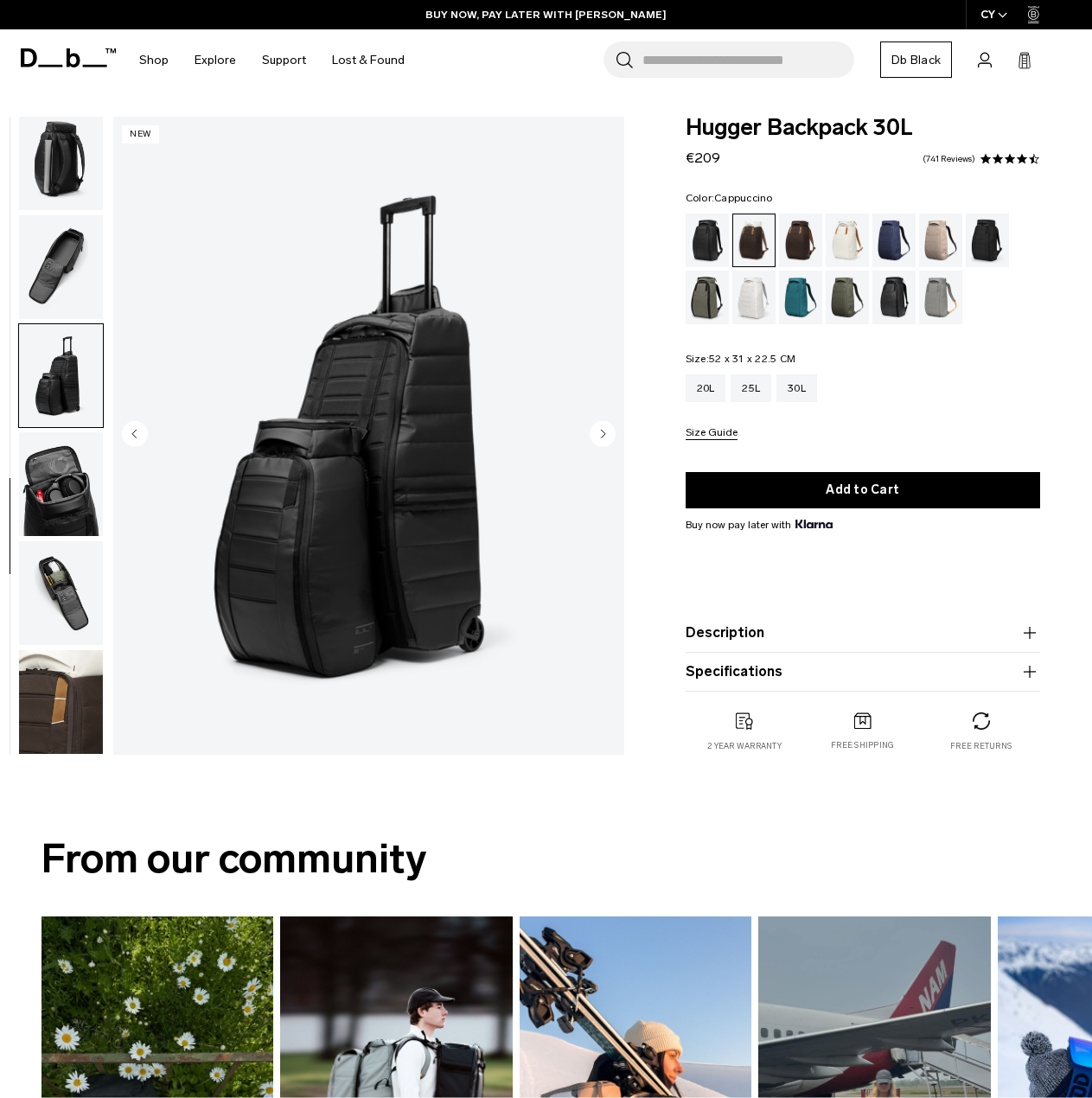
click at [45, 581] on img "button" at bounding box center [60, 593] width 83 height 104
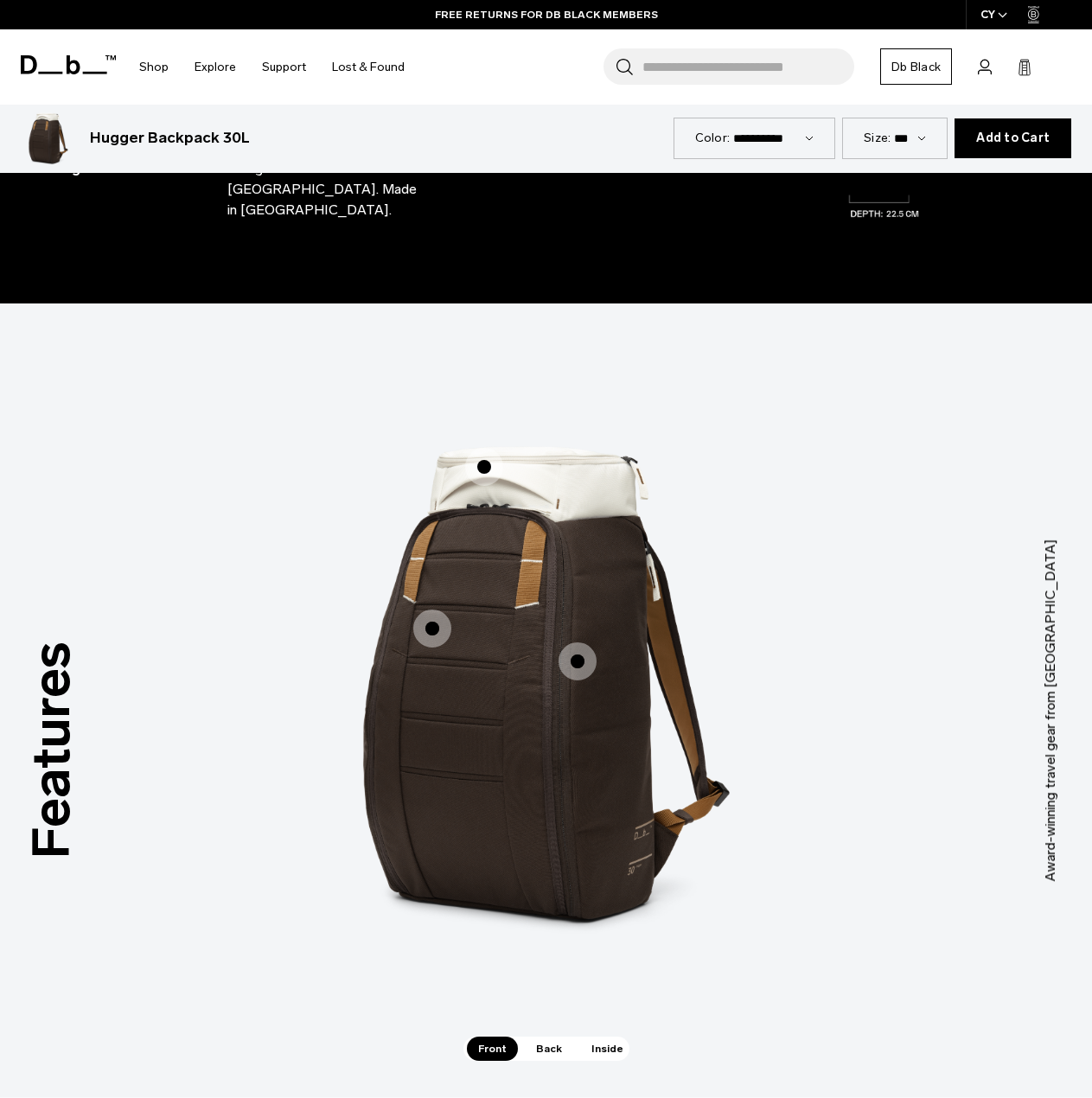
scroll to position [1903, 0]
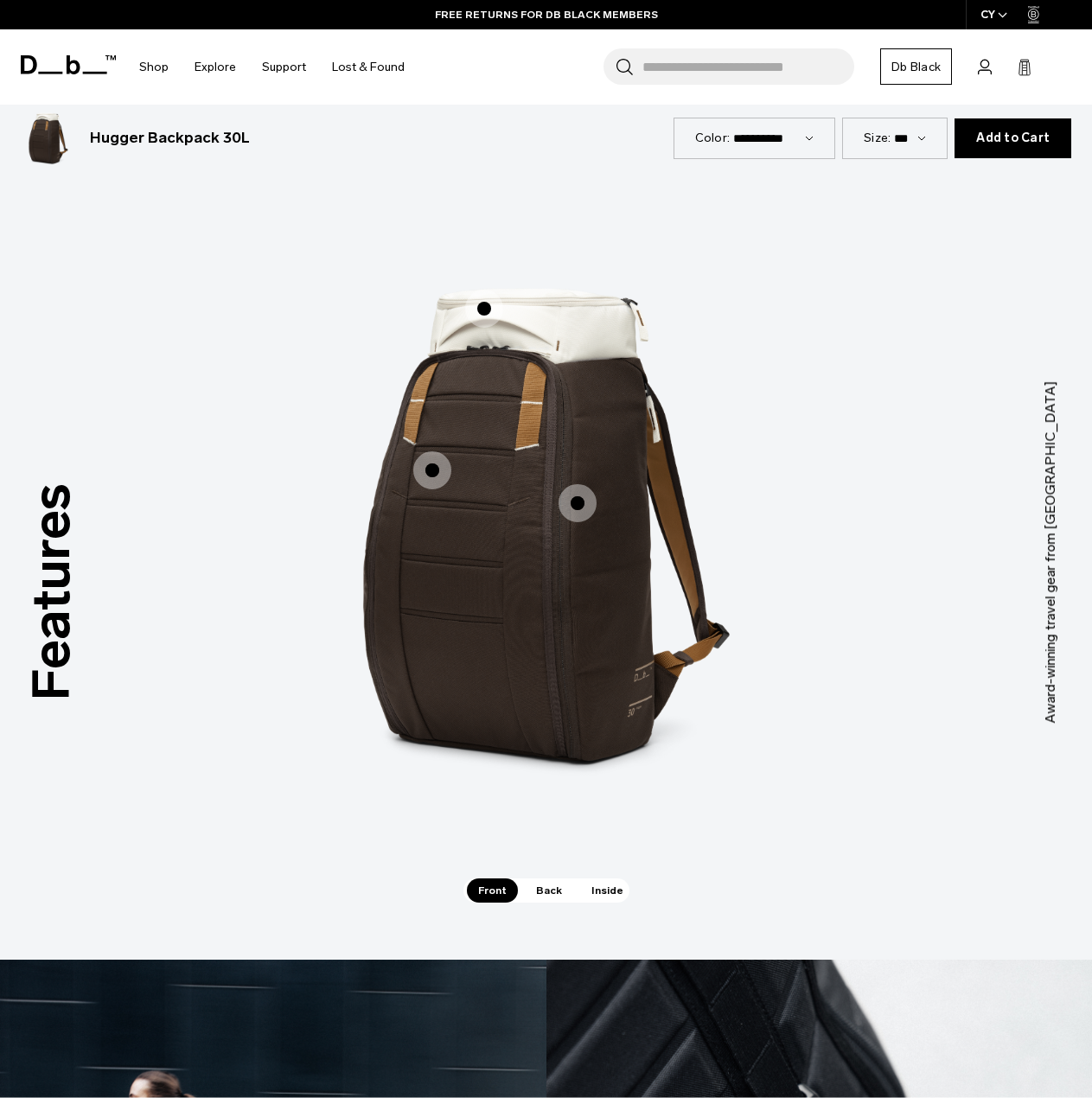
click at [439, 451] on span "1 / 3" at bounding box center [432, 470] width 38 height 38
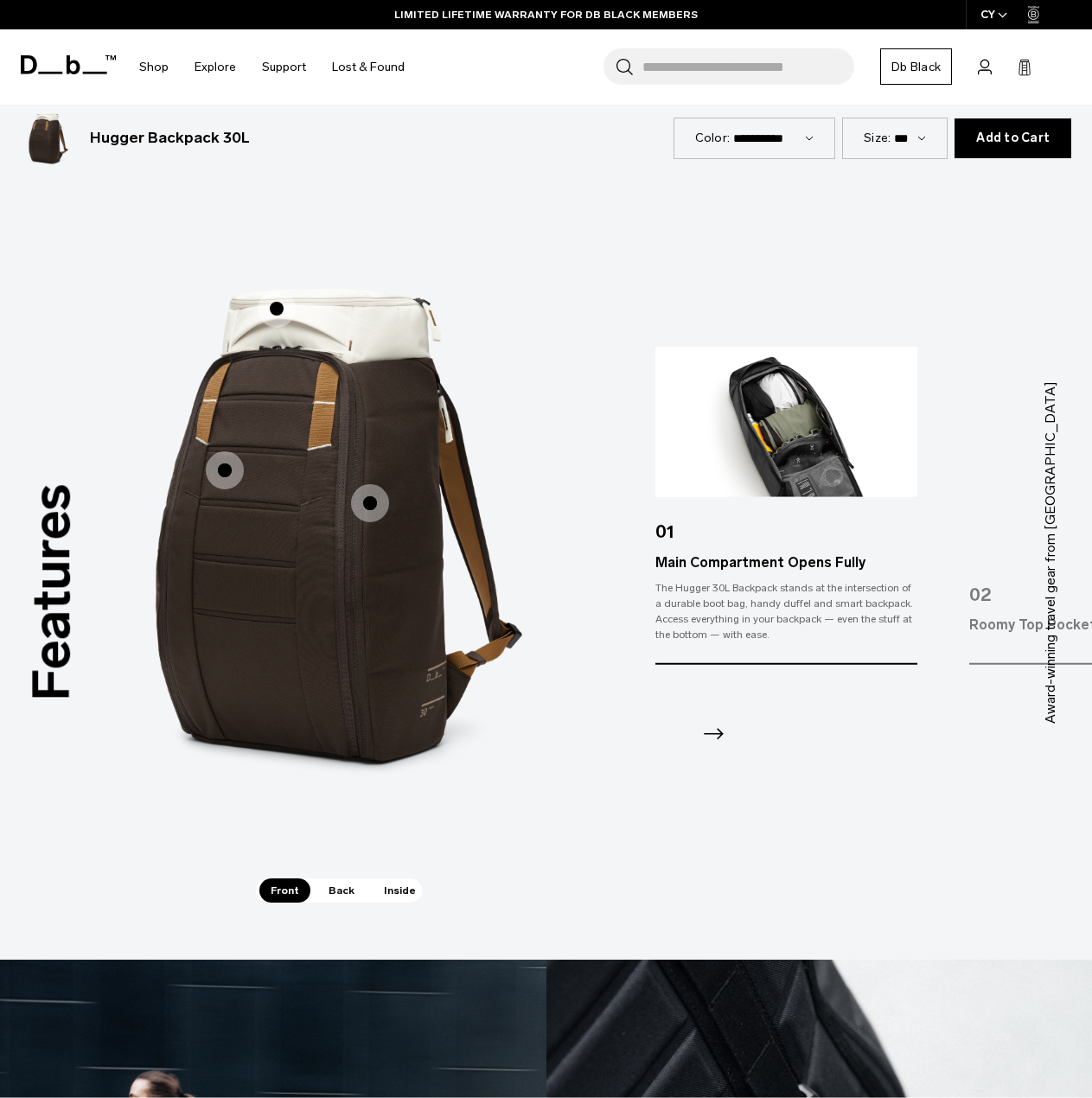
click at [375, 485] on span "1 / 3" at bounding box center [369, 504] width 38 height 38
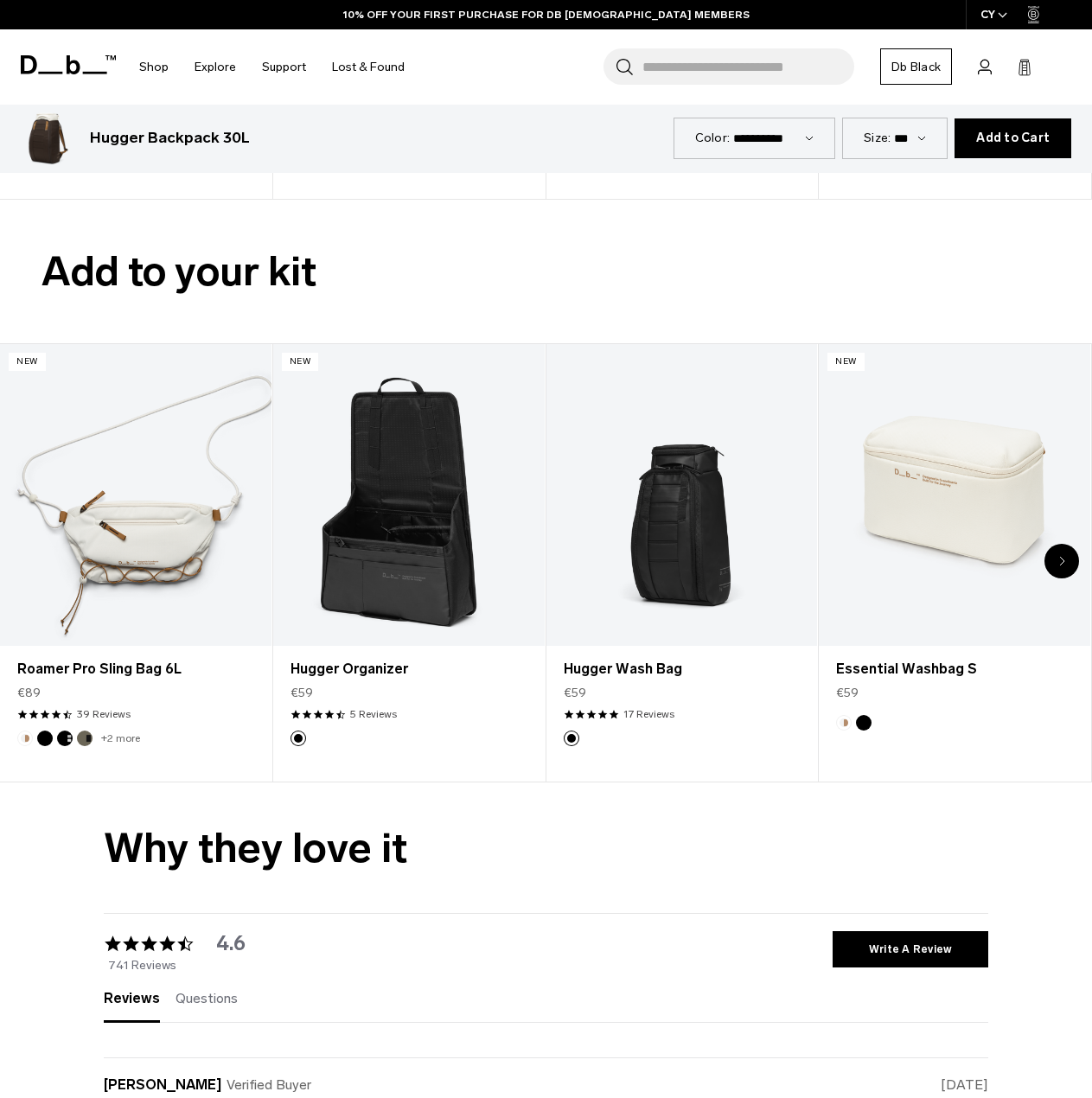
scroll to position [4757, 0]
